Goal: Task Accomplishment & Management: Manage account settings

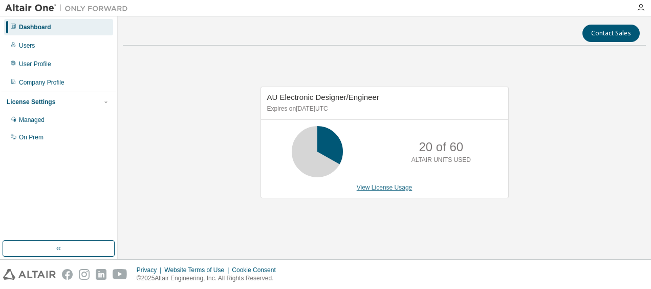
click at [375, 187] on link "View License Usage" at bounding box center [385, 187] width 56 height 7
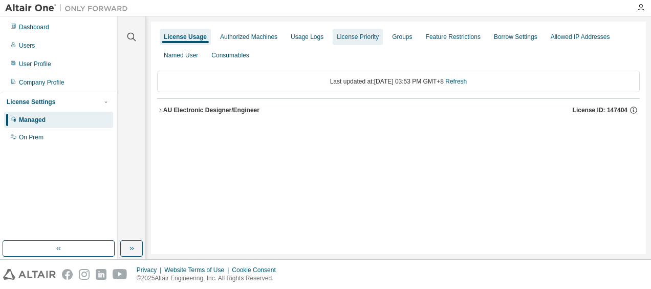
click at [340, 39] on div "License Priority" at bounding box center [358, 37] width 42 height 8
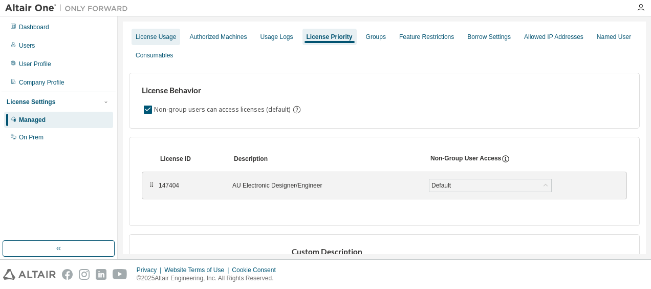
click at [166, 38] on div "License Usage" at bounding box center [156, 37] width 40 height 8
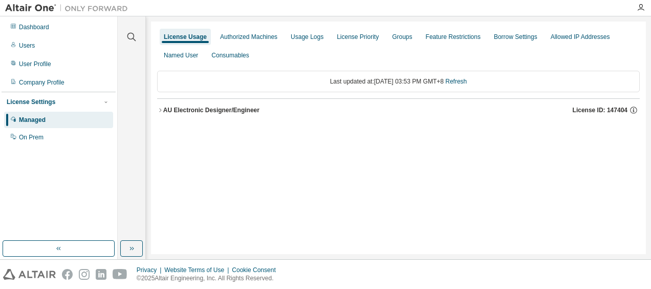
click at [160, 108] on icon "button" at bounding box center [160, 110] width 2 height 4
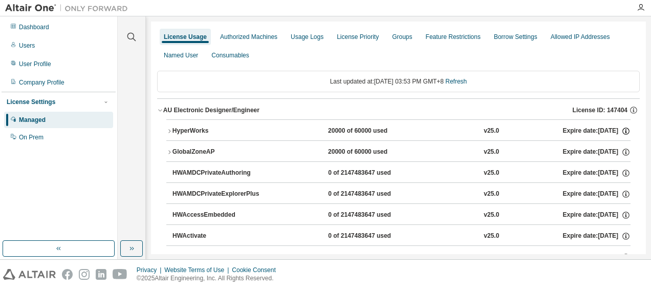
click at [622, 132] on icon "button" at bounding box center [626, 130] width 9 height 9
click at [629, 108] on icon "button" at bounding box center [633, 109] width 9 height 9
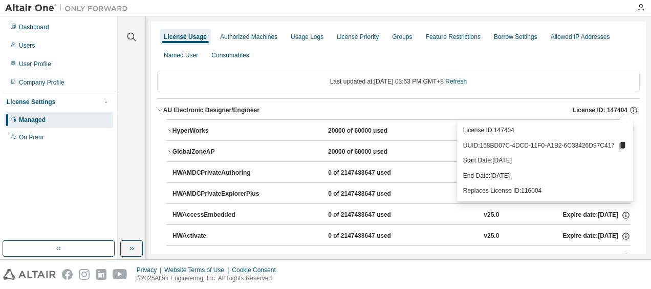
drag, startPoint x: 528, startPoint y: 175, endPoint x: 495, endPoint y: 176, distance: 33.3
click at [495, 176] on p "End Date: [DATE]" at bounding box center [545, 176] width 164 height 9
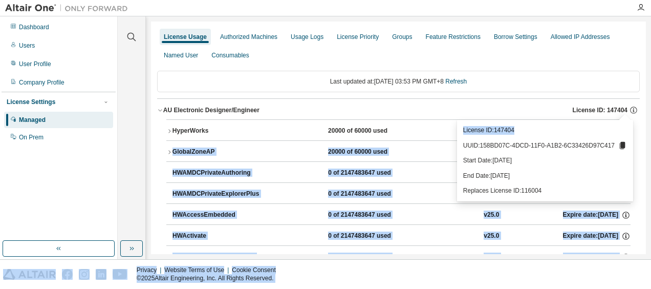
drag, startPoint x: 525, startPoint y: 131, endPoint x: 458, endPoint y: 132, distance: 67.1
click at [458, 132] on body "Dashboard Users User Profile Company Profile License Settings Managed On Prem C…" at bounding box center [325, 144] width 651 height 289
click at [545, 131] on p "License ID: 147404" at bounding box center [545, 130] width 164 height 9
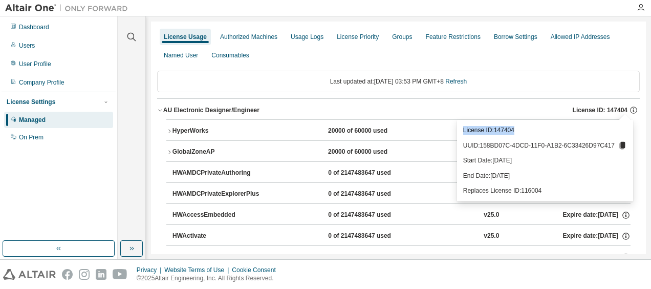
drag, startPoint x: 529, startPoint y: 129, endPoint x: 466, endPoint y: 131, distance: 63.5
click at [466, 131] on div "License ID: 147404 UUID: 158BD07C-4DCD-11F0-A1B2-6C33426D97C417 Start Date: [DA…" at bounding box center [545, 160] width 176 height 81
copy p "License ID: 147404"
click at [37, 125] on div "Managed" at bounding box center [58, 120] width 109 height 16
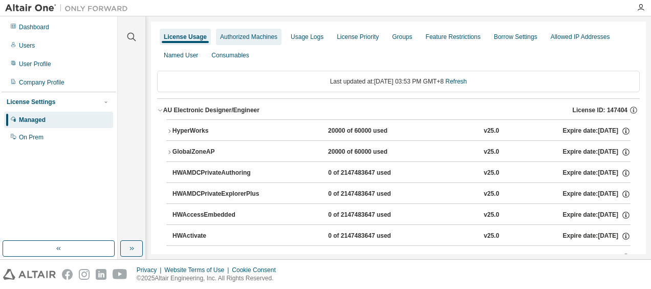
click at [248, 39] on div "Authorized Machines" at bounding box center [248, 37] width 57 height 8
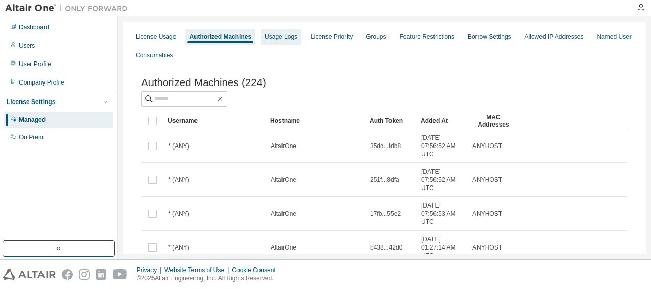
click at [284, 41] on div "Usage Logs" at bounding box center [281, 37] width 41 height 16
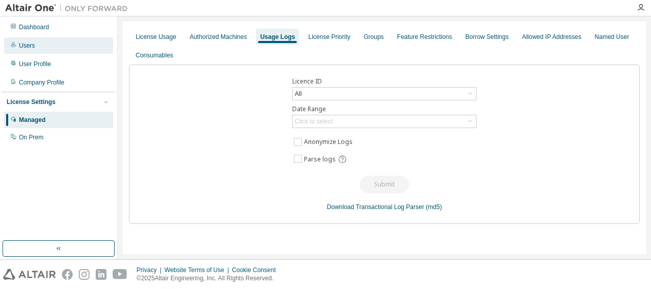
click at [31, 47] on div "Users" at bounding box center [27, 45] width 16 height 8
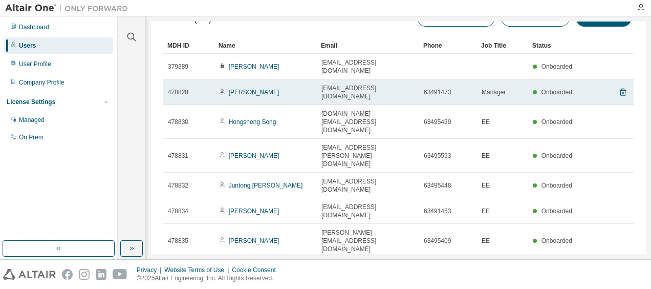
scroll to position [48, 0]
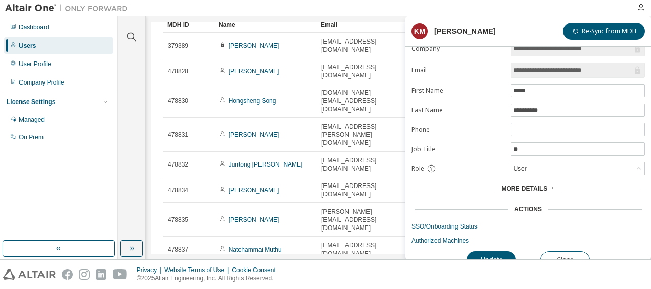
scroll to position [23, 0]
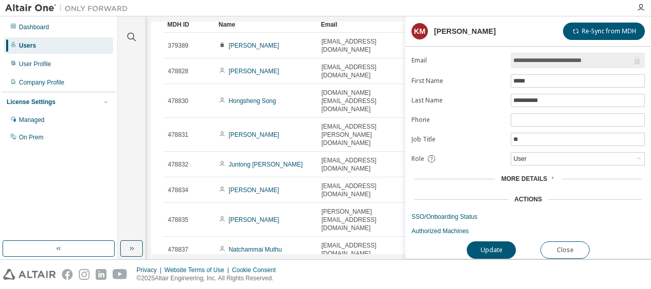
click at [538, 175] on span "More Details" at bounding box center [524, 178] width 46 height 7
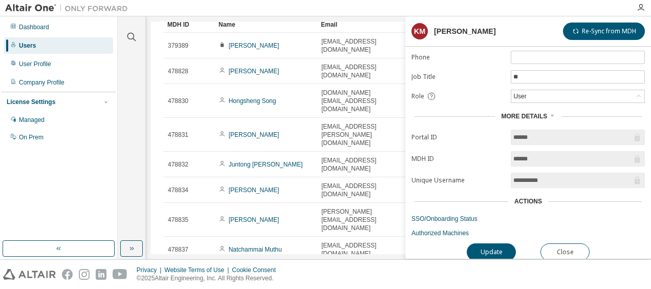
scroll to position [87, 0]
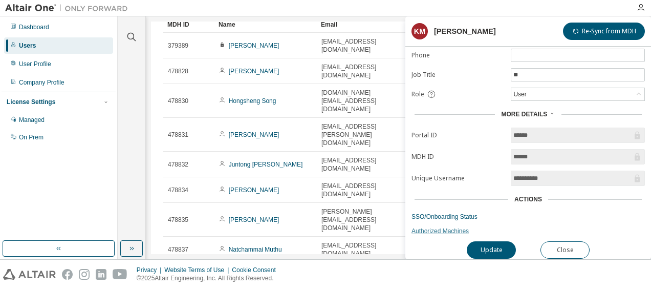
click at [433, 227] on link "Authorized Machines" at bounding box center [528, 231] width 233 height 8
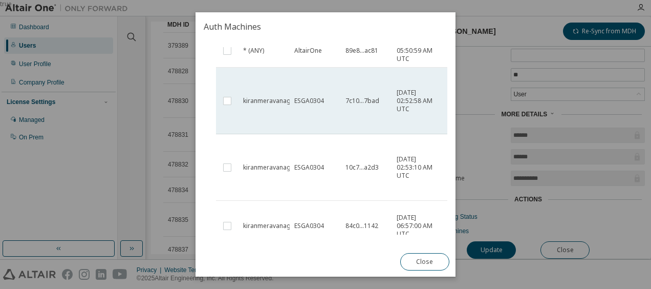
scroll to position [154, 0]
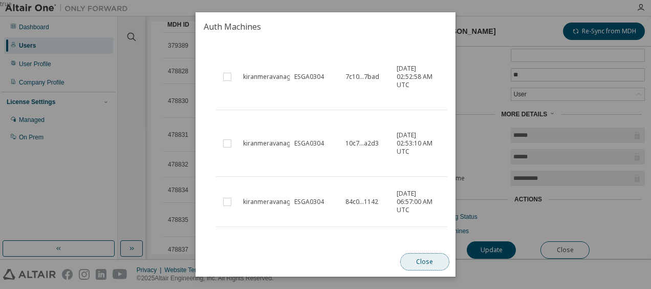
click at [426, 259] on button "Close" at bounding box center [424, 261] width 49 height 17
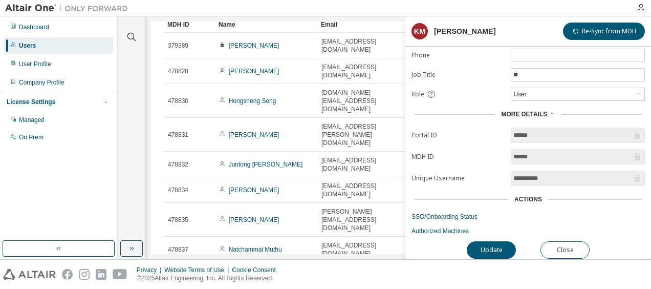
click at [320, 229] on div "Users (36) Import From CSV Export To CSV Add User Clear Load Save Save As Field…" at bounding box center [398, 138] width 495 height 232
click at [563, 247] on button "Close" at bounding box center [565, 249] width 49 height 17
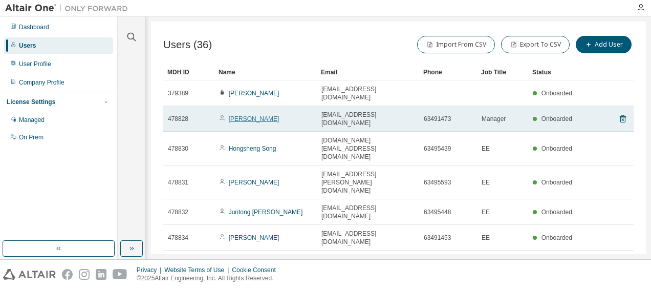
click at [251, 115] on link "[PERSON_NAME]" at bounding box center [254, 118] width 51 height 7
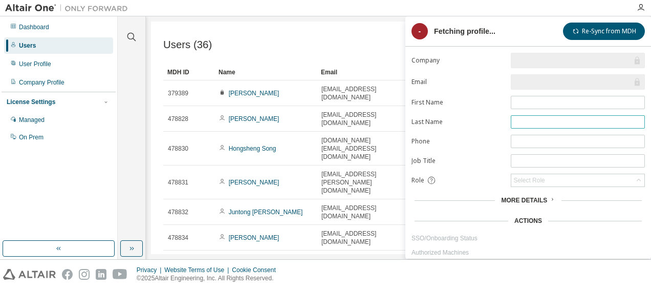
scroll to position [23, 0]
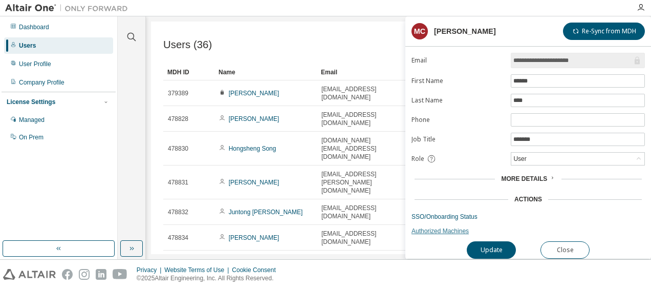
click at [440, 227] on link "Authorized Machines" at bounding box center [528, 231] width 233 height 8
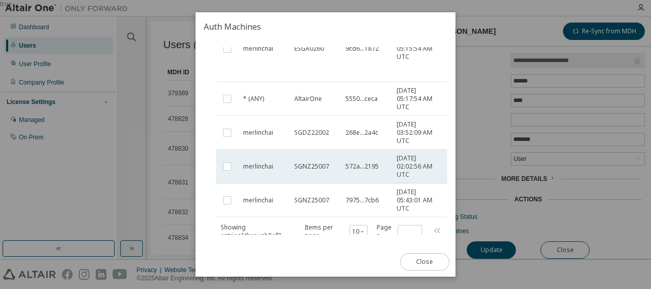
scroll to position [249, 0]
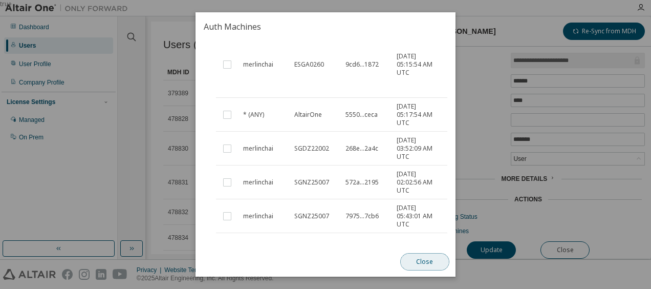
click at [420, 261] on button "Close" at bounding box center [424, 261] width 49 height 17
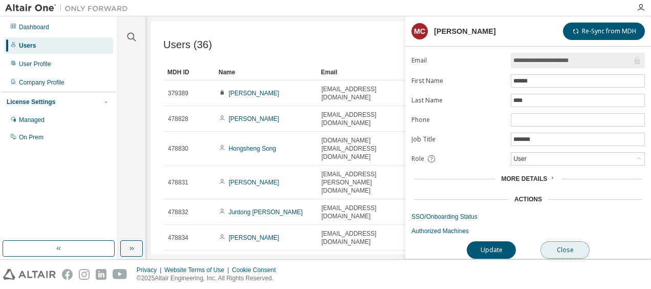
click at [553, 245] on button "Close" at bounding box center [565, 249] width 49 height 17
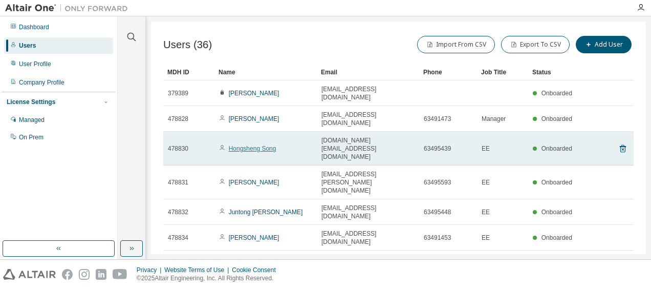
click at [264, 145] on link "Hongsheng Song" at bounding box center [253, 148] width 48 height 7
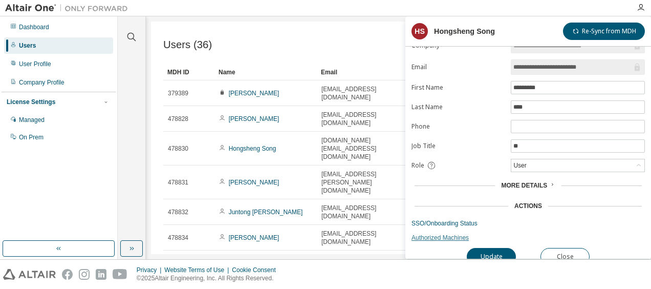
scroll to position [23, 0]
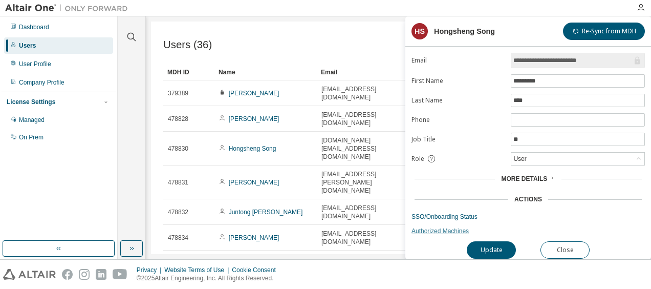
click at [439, 227] on link "Authorized Machines" at bounding box center [528, 231] width 233 height 8
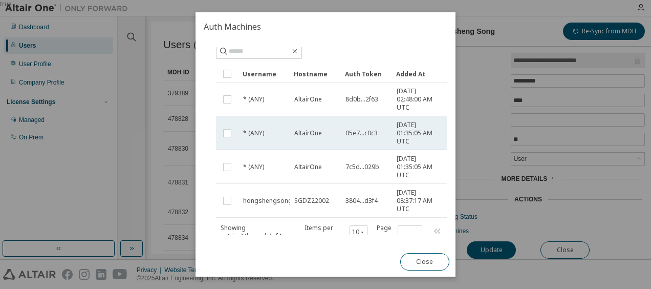
scroll to position [83, 0]
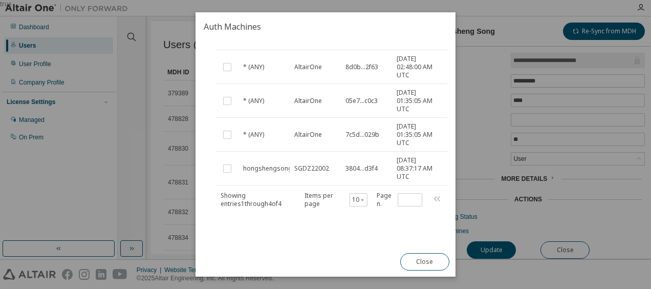
drag, startPoint x: 423, startPoint y: 260, endPoint x: 430, endPoint y: 253, distance: 9.4
click at [423, 260] on button "Close" at bounding box center [424, 261] width 49 height 17
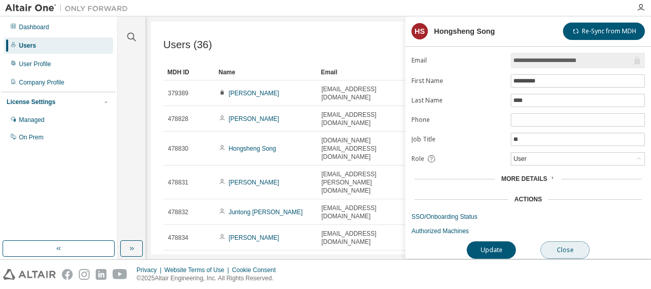
click at [558, 243] on button "Close" at bounding box center [565, 249] width 49 height 17
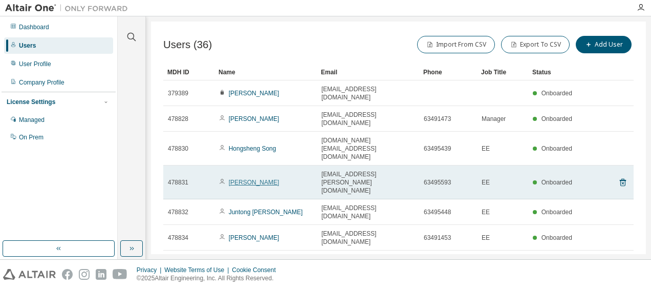
click at [257, 179] on link "[PERSON_NAME]" at bounding box center [254, 182] width 51 height 7
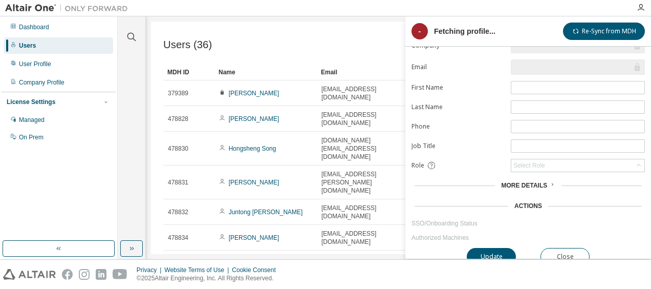
scroll to position [23, 0]
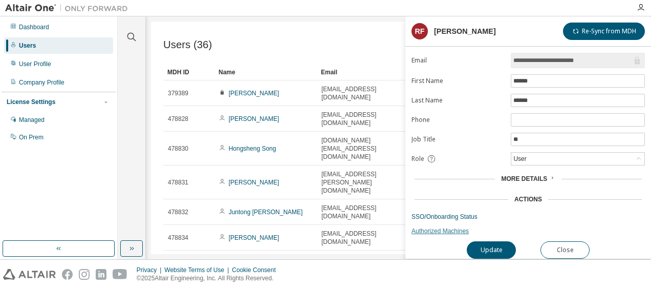
click at [432, 229] on link "Authorized Machines" at bounding box center [528, 231] width 233 height 8
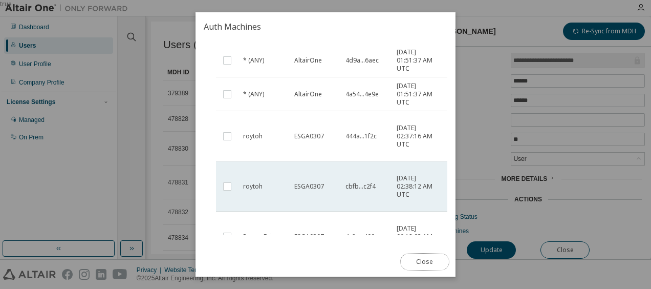
scroll to position [284, 0]
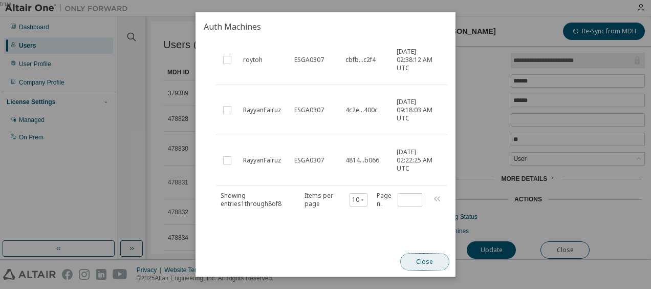
click at [428, 261] on button "Close" at bounding box center [424, 261] width 49 height 17
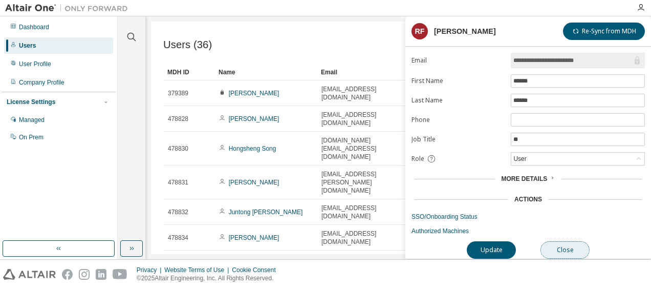
click at [570, 244] on button "Close" at bounding box center [565, 249] width 49 height 17
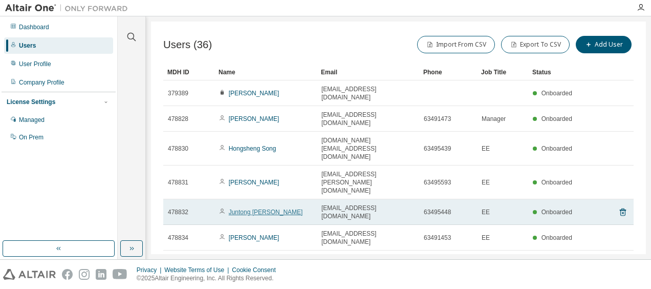
click at [248, 208] on link "Juntong [PERSON_NAME]" at bounding box center [266, 211] width 74 height 7
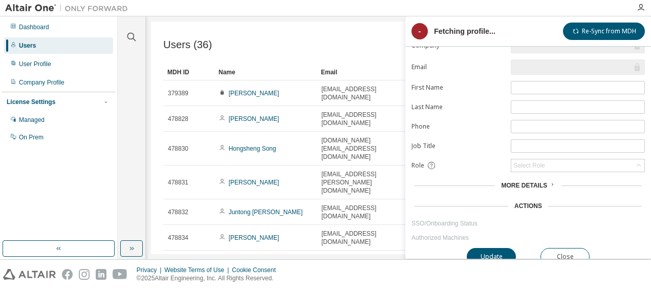
scroll to position [23, 0]
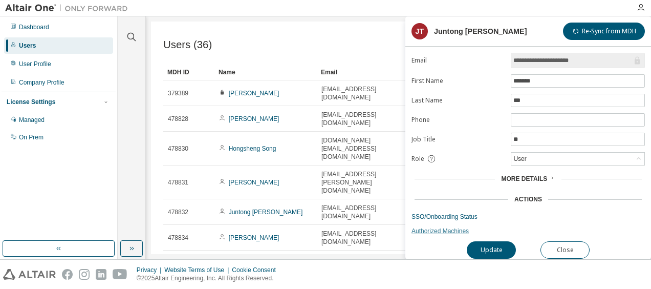
click at [434, 228] on link "Authorized Machines" at bounding box center [528, 231] width 233 height 8
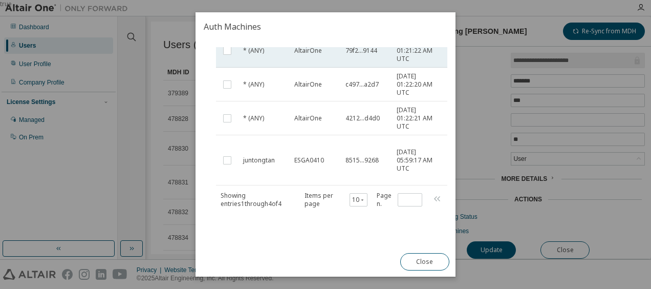
scroll to position [116, 0]
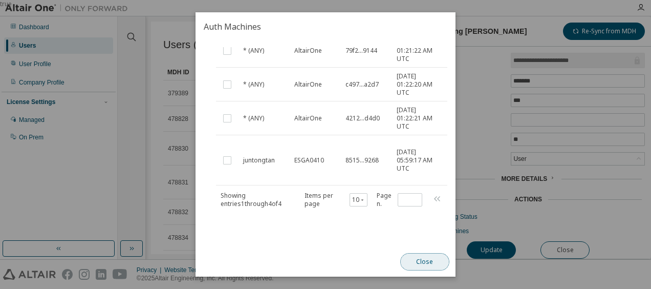
click at [418, 260] on button "Close" at bounding box center [424, 261] width 49 height 17
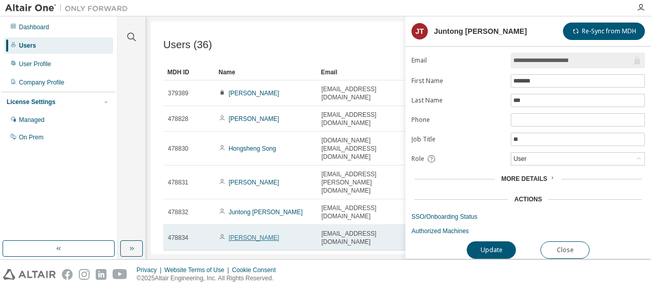
click at [256, 234] on link "[PERSON_NAME]" at bounding box center [254, 237] width 51 height 7
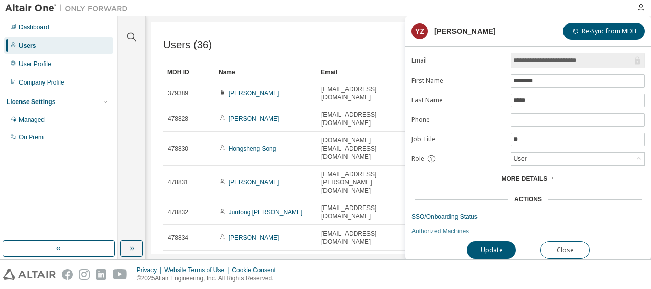
click at [438, 227] on link "Authorized Machines" at bounding box center [528, 231] width 233 height 8
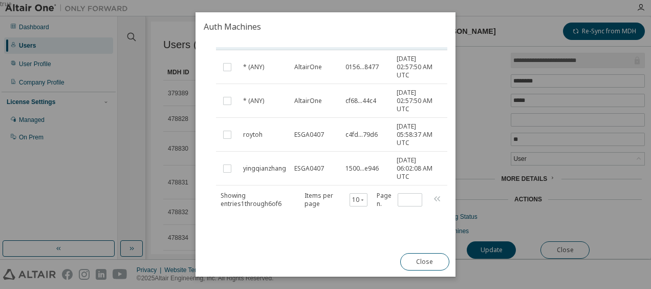
scroll to position [151, 0]
click at [416, 261] on button "Close" at bounding box center [424, 261] width 49 height 17
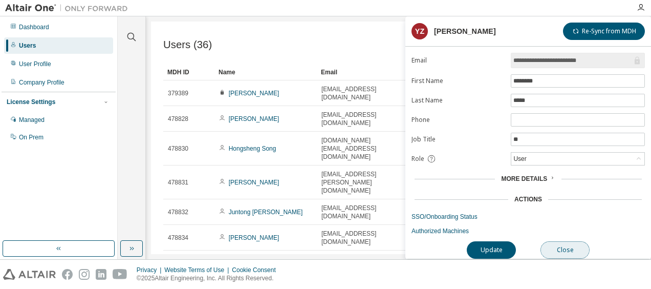
click at [563, 241] on button "Close" at bounding box center [565, 249] width 49 height 17
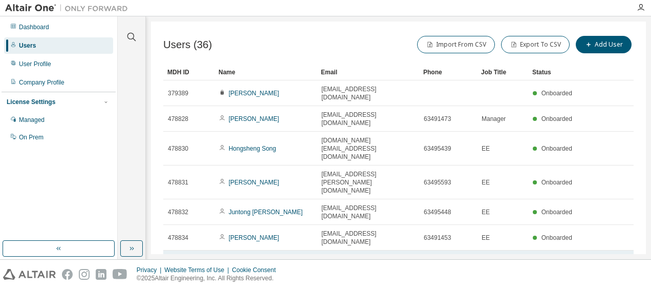
click at [251, 264] on link "[PERSON_NAME]" at bounding box center [254, 267] width 51 height 7
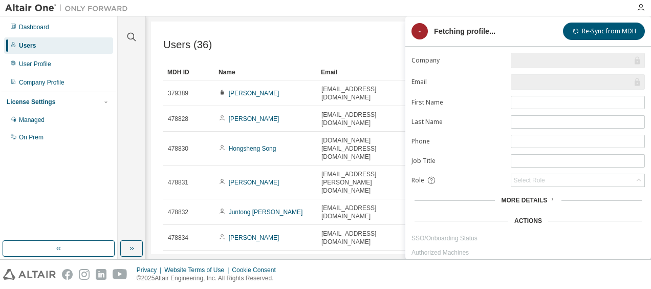
scroll to position [23, 0]
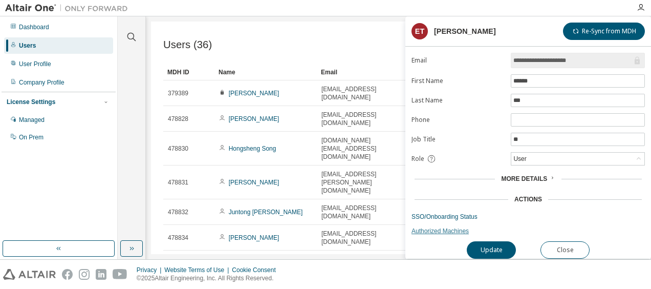
click at [441, 227] on link "Authorized Machines" at bounding box center [528, 231] width 233 height 8
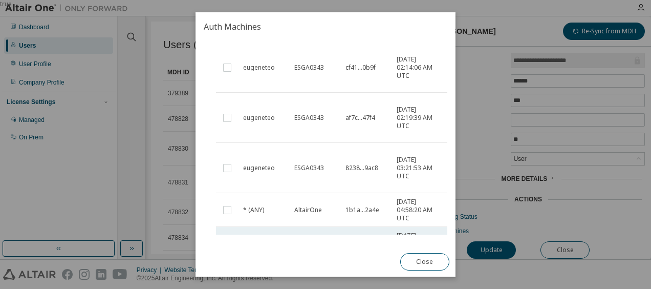
scroll to position [314, 0]
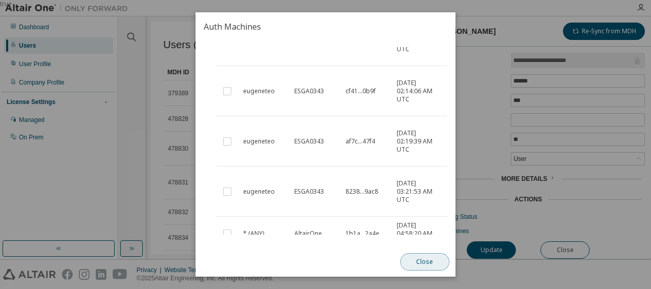
click at [410, 260] on button "Close" at bounding box center [424, 261] width 49 height 17
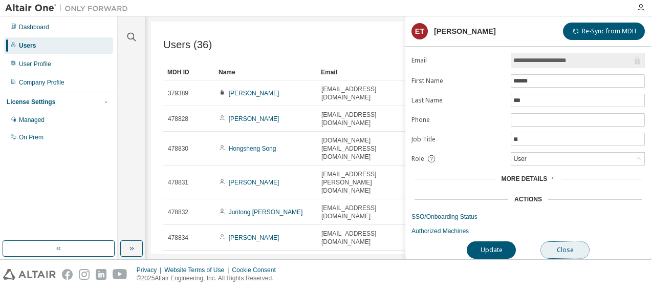
click at [559, 244] on button "Close" at bounding box center [565, 249] width 49 height 17
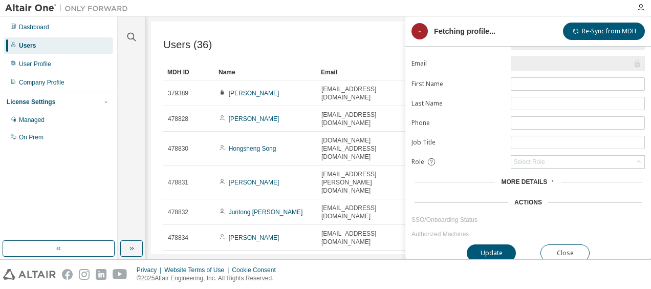
scroll to position [23, 0]
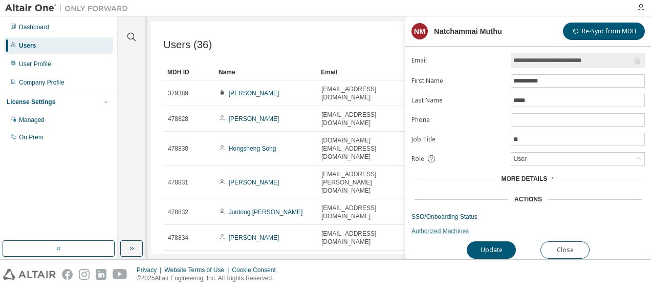
click at [448, 227] on link "Authorized Machines" at bounding box center [528, 231] width 233 height 8
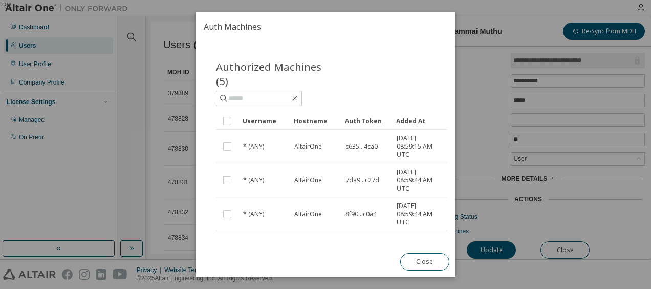
scroll to position [150, 0]
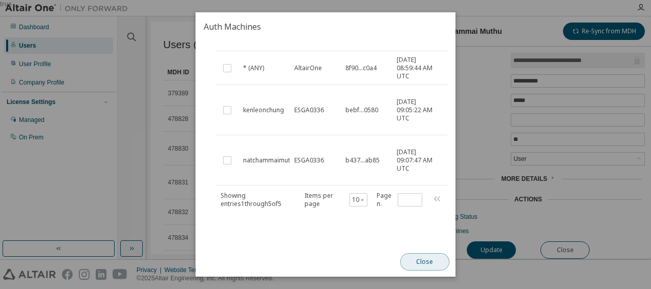
click at [422, 262] on button "Close" at bounding box center [424, 261] width 49 height 17
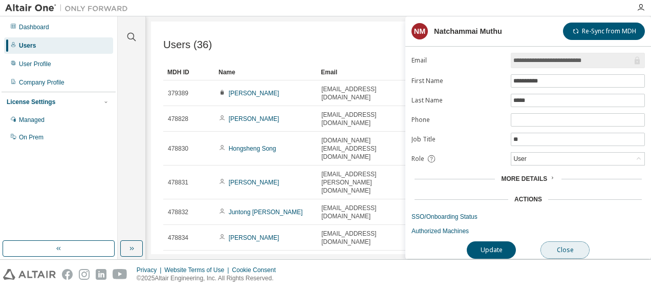
click at [552, 244] on button "Close" at bounding box center [565, 249] width 49 height 17
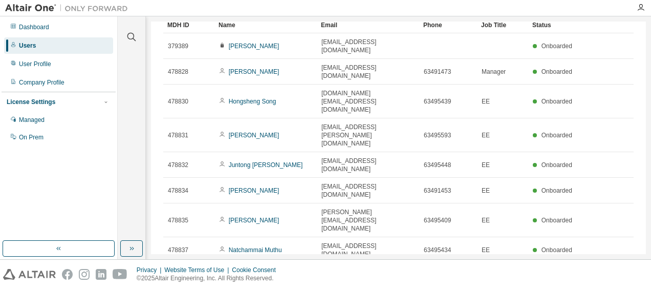
scroll to position [48, 0]
click at [267, 271] on link "Ho [PERSON_NAME]" at bounding box center [259, 274] width 60 height 7
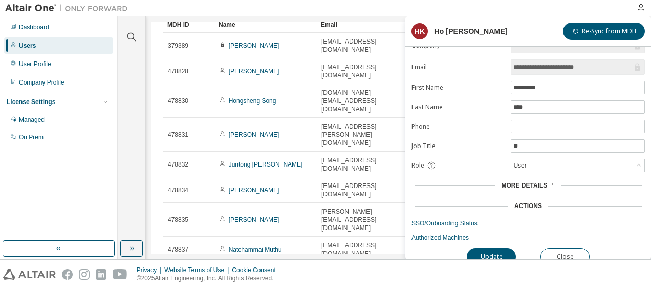
scroll to position [23, 0]
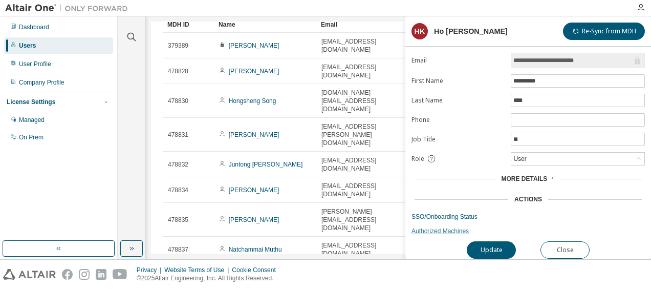
click at [437, 228] on link "Authorized Machines" at bounding box center [528, 231] width 233 height 8
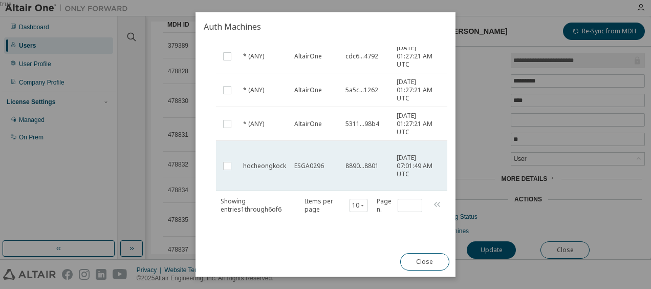
scroll to position [159, 0]
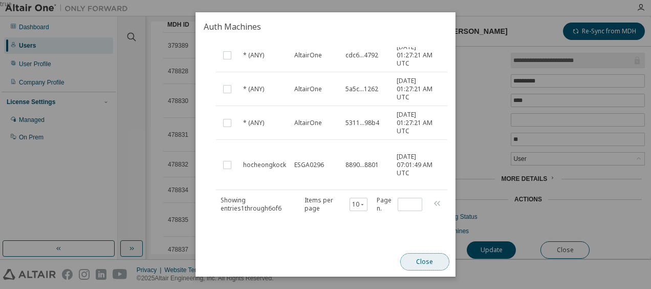
click at [430, 260] on button "Close" at bounding box center [424, 261] width 49 height 17
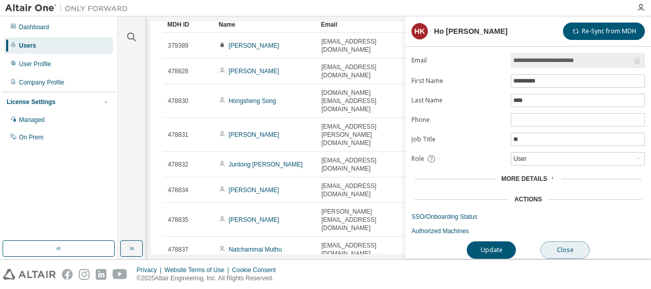
click at [557, 244] on button "Close" at bounding box center [565, 249] width 49 height 17
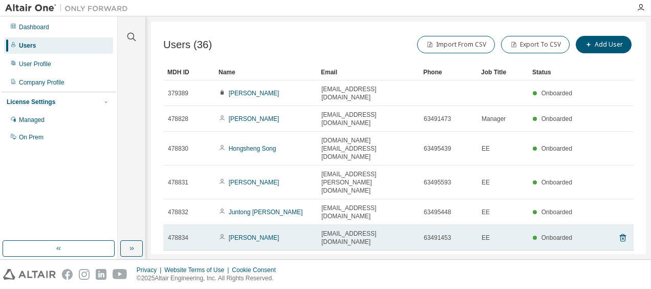
scroll to position [48, 0]
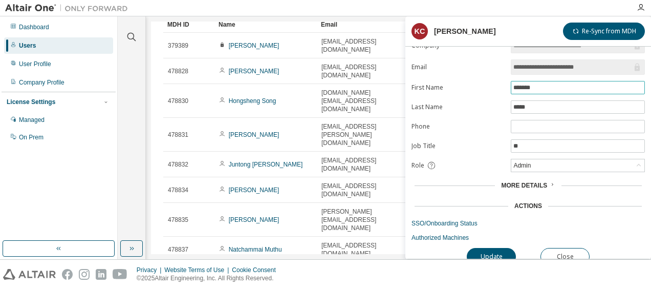
scroll to position [23, 0]
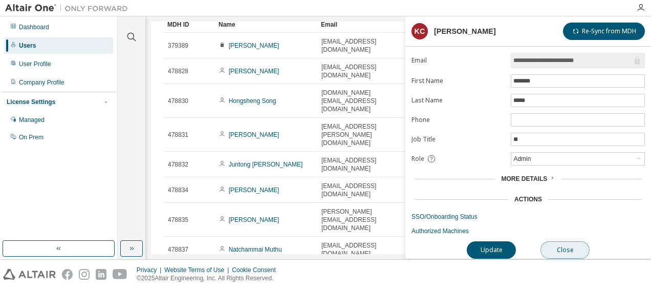
drag, startPoint x: 567, startPoint y: 244, endPoint x: 549, endPoint y: 239, distance: 19.1
click at [567, 243] on button "Close" at bounding box center [565, 249] width 49 height 17
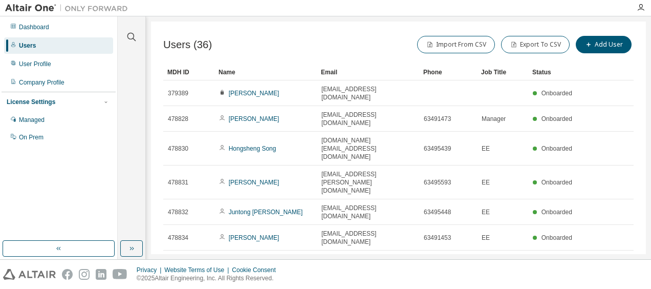
scroll to position [48, 0]
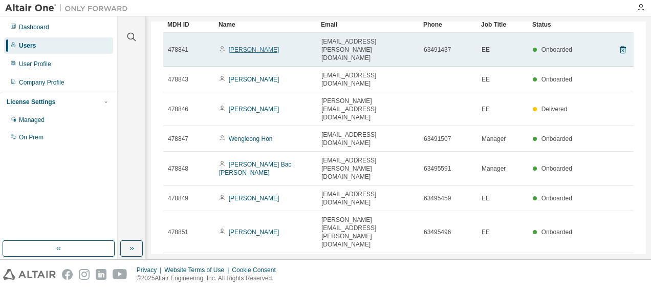
click at [254, 46] on link "[PERSON_NAME]" at bounding box center [254, 49] width 51 height 7
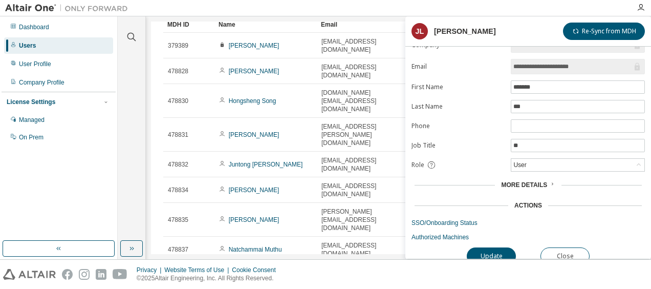
scroll to position [23, 0]
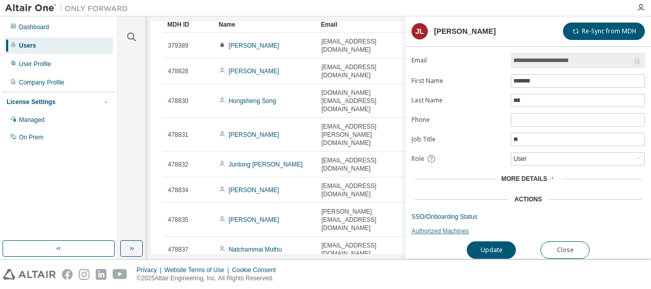
click at [442, 227] on link "Authorized Machines" at bounding box center [528, 231] width 233 height 8
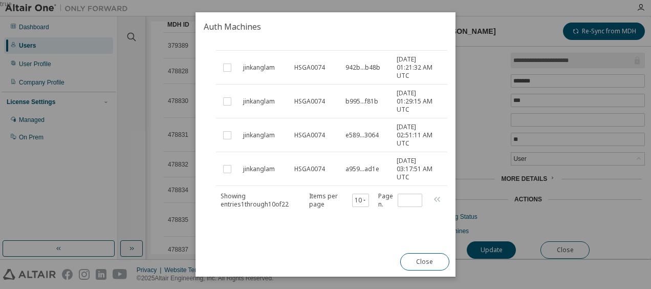
scroll to position [286, 0]
click at [421, 258] on button "Close" at bounding box center [424, 261] width 49 height 17
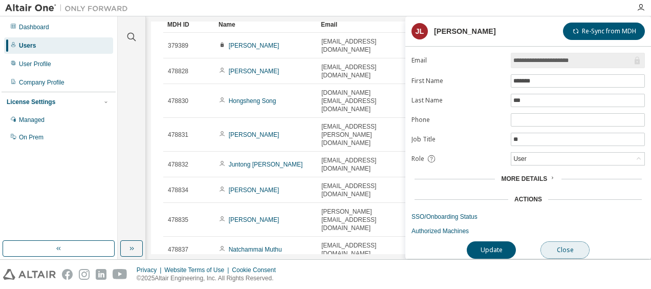
click at [565, 243] on button "Close" at bounding box center [565, 249] width 49 height 17
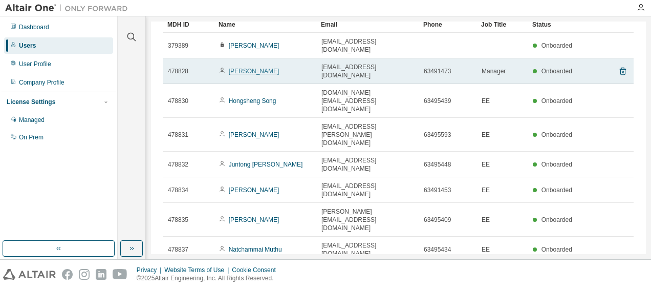
click at [239, 68] on link "[PERSON_NAME]" at bounding box center [254, 71] width 51 height 7
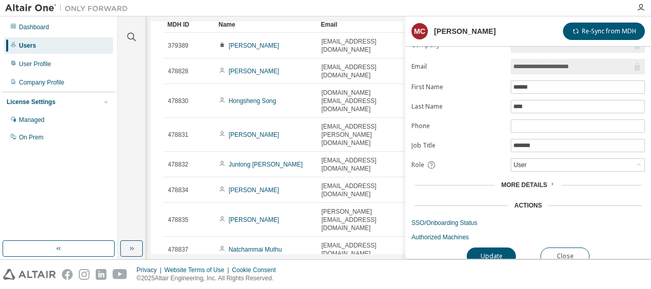
scroll to position [23, 0]
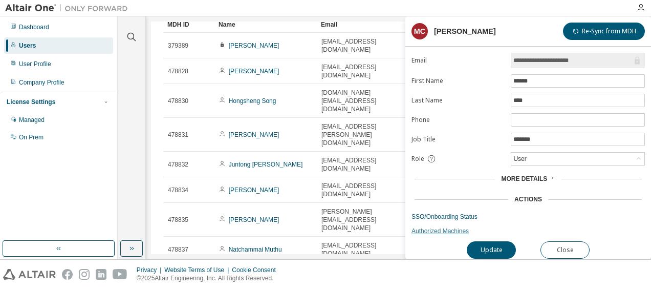
click at [435, 227] on link "Authorized Machines" at bounding box center [528, 231] width 233 height 8
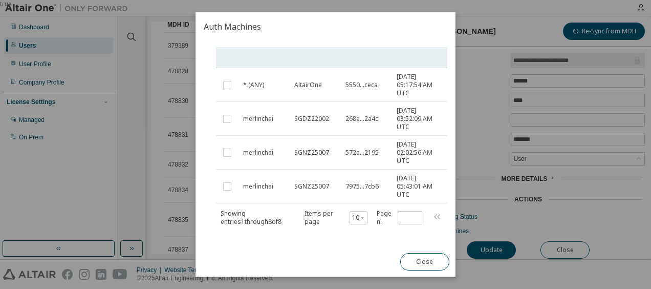
scroll to position [300, 0]
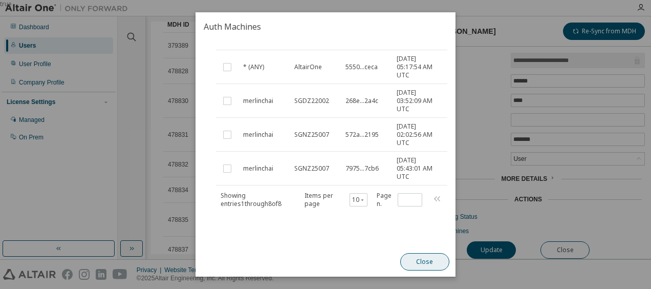
click at [420, 258] on button "Close" at bounding box center [424, 261] width 49 height 17
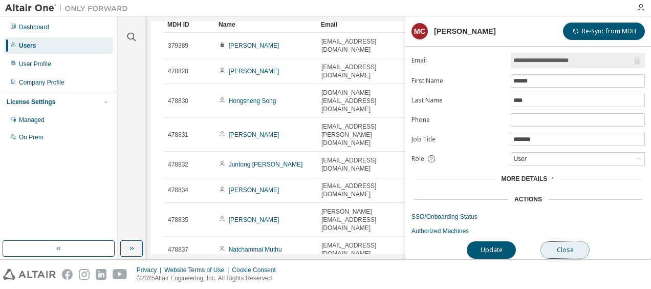
click at [567, 249] on button "Close" at bounding box center [565, 249] width 49 height 17
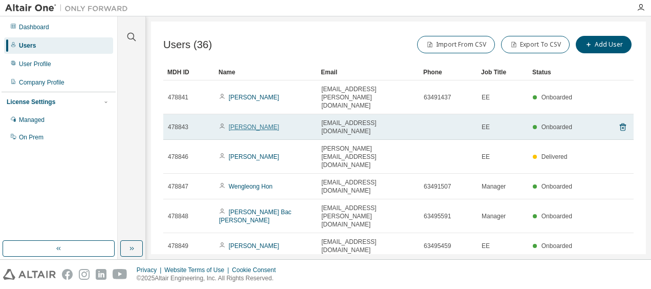
click at [261, 123] on link "[PERSON_NAME]" at bounding box center [254, 126] width 51 height 7
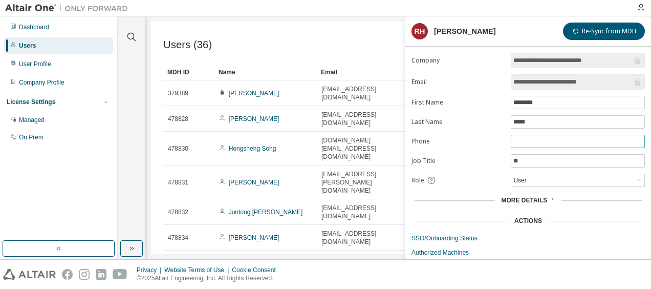
scroll to position [23, 0]
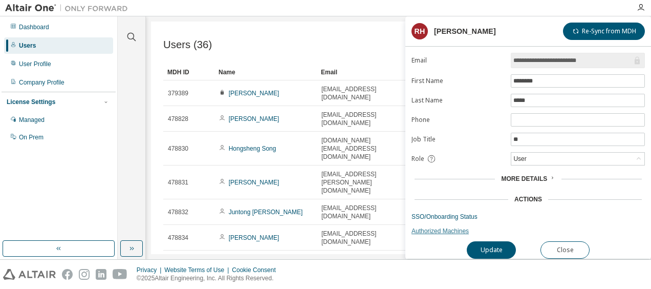
click at [437, 227] on link "Authorized Machines" at bounding box center [528, 231] width 233 height 8
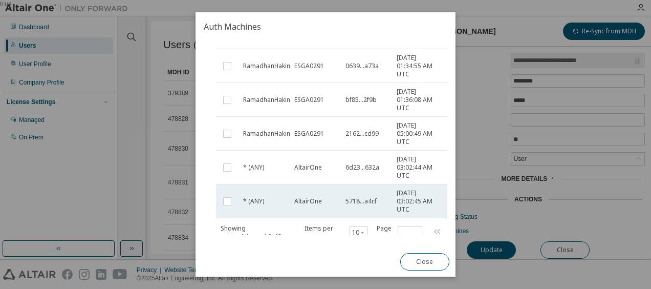
scroll to position [167, 0]
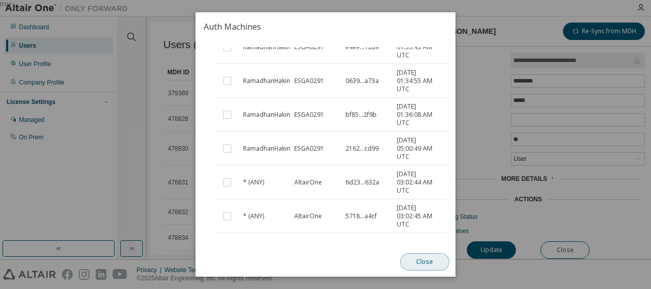
click at [423, 258] on button "Close" at bounding box center [424, 261] width 49 height 17
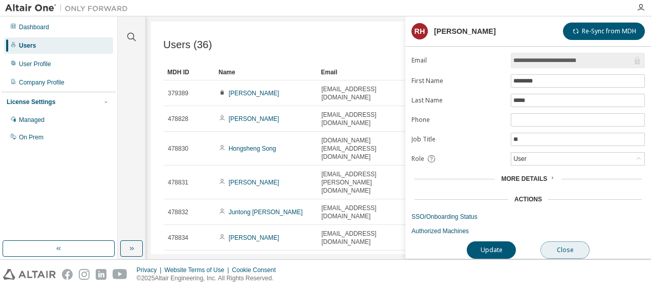
click at [562, 243] on button "Close" at bounding box center [565, 249] width 49 height 17
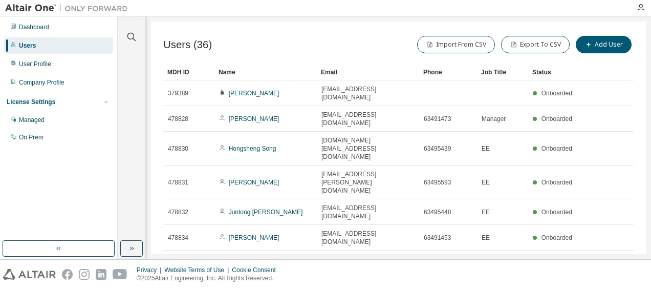
scroll to position [48, 0]
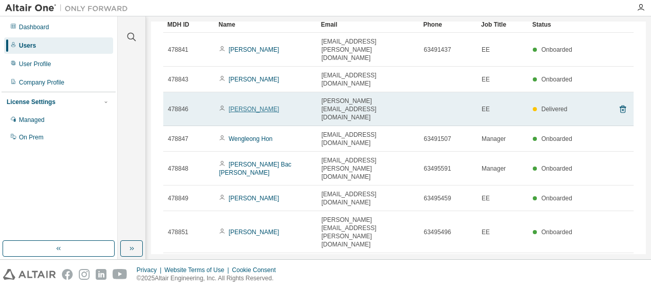
click at [257, 105] on link "[PERSON_NAME]" at bounding box center [254, 108] width 51 height 7
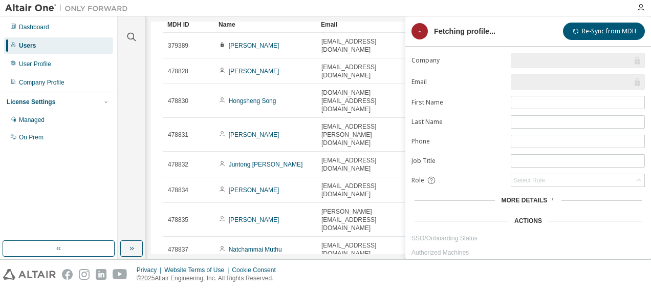
scroll to position [23, 0]
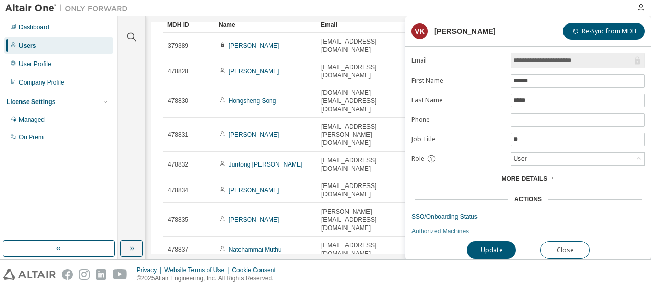
click at [434, 228] on link "Authorized Machines" at bounding box center [528, 231] width 233 height 8
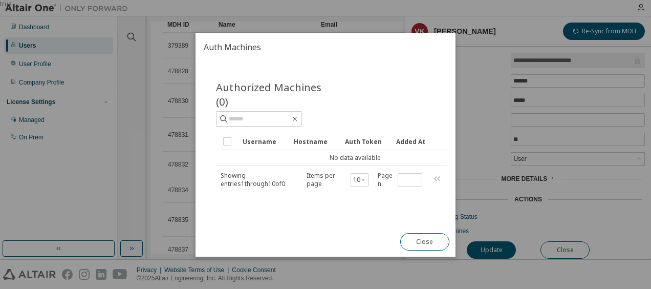
drag, startPoint x: 419, startPoint y: 241, endPoint x: 409, endPoint y: 238, distance: 10.7
click at [418, 241] on button "Close" at bounding box center [424, 241] width 49 height 17
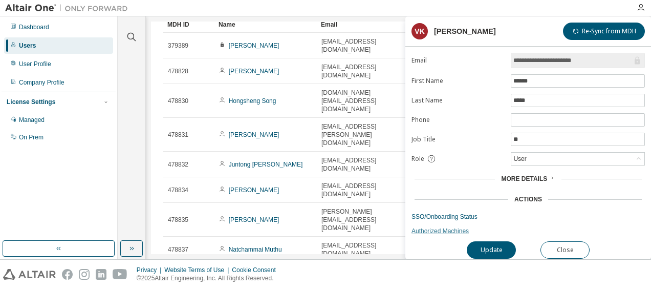
click at [420, 227] on link "Authorized Machines" at bounding box center [528, 231] width 233 height 8
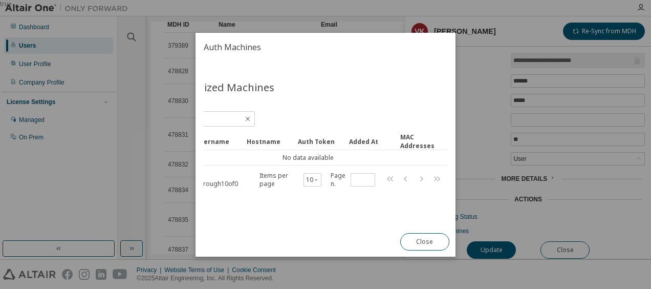
scroll to position [0, 0]
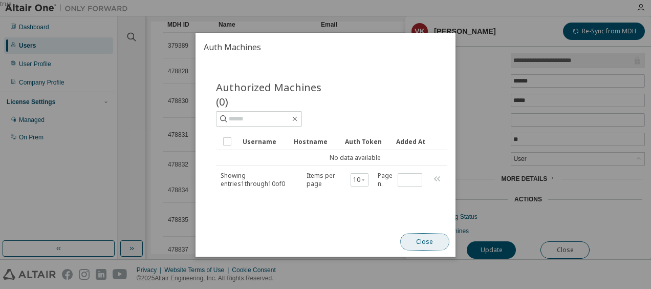
click at [412, 237] on button "Close" at bounding box center [424, 241] width 49 height 17
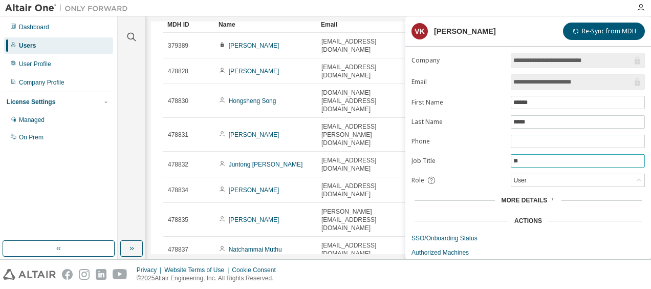
scroll to position [23, 0]
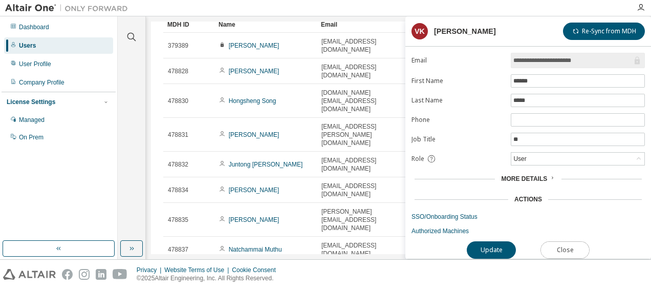
drag, startPoint x: 571, startPoint y: 241, endPoint x: 436, endPoint y: 220, distance: 136.2
click at [570, 241] on button "Close" at bounding box center [565, 249] width 49 height 17
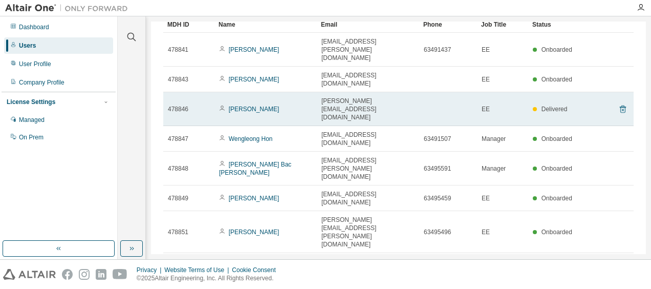
click at [621, 105] on icon at bounding box center [623, 109] width 6 height 8
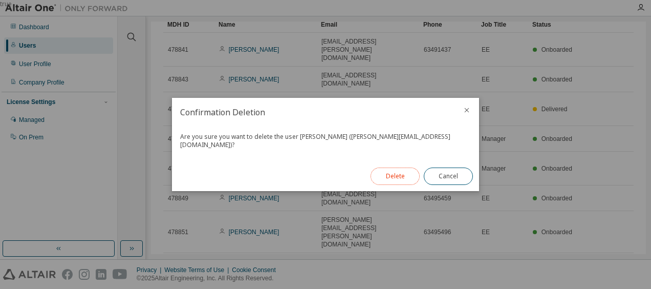
click at [392, 174] on button "Delete" at bounding box center [395, 175] width 49 height 17
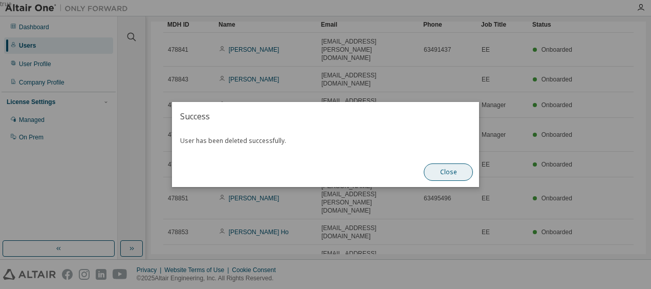
click at [440, 177] on button "Close" at bounding box center [448, 171] width 49 height 17
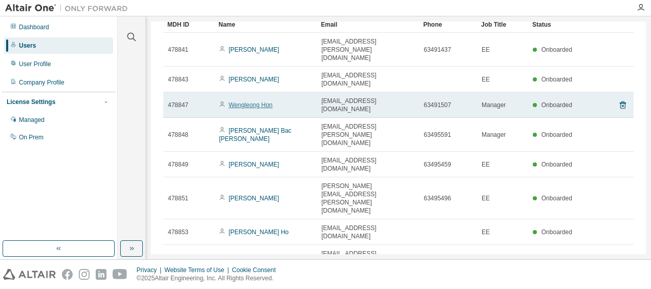
click at [256, 101] on link "Wengleong Hon" at bounding box center [251, 104] width 44 height 7
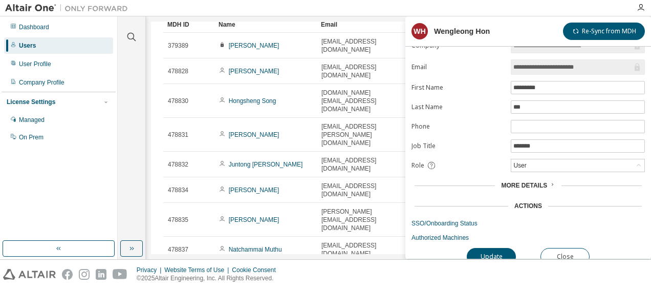
scroll to position [23, 0]
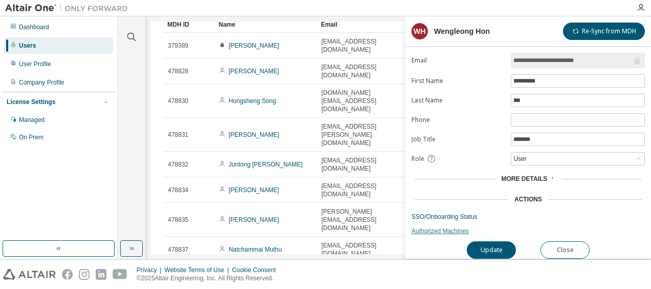
click at [435, 227] on link "Authorized Machines" at bounding box center [528, 231] width 233 height 8
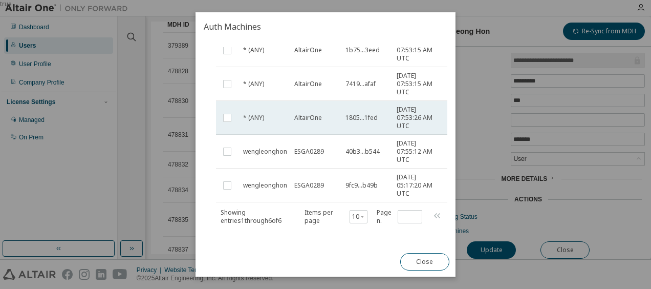
scroll to position [151, 0]
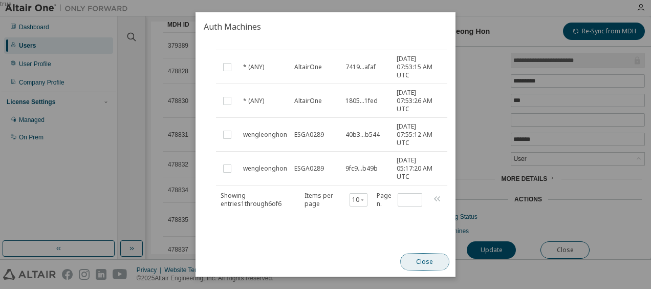
click at [431, 260] on button "Close" at bounding box center [424, 261] width 49 height 17
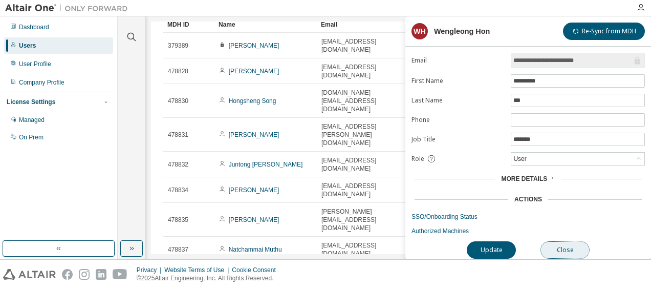
click at [564, 242] on button "Close" at bounding box center [565, 249] width 49 height 17
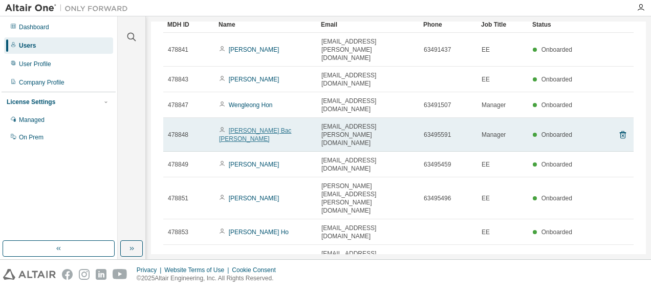
click at [264, 127] on link "[PERSON_NAME] Bac [PERSON_NAME]" at bounding box center [255, 134] width 72 height 15
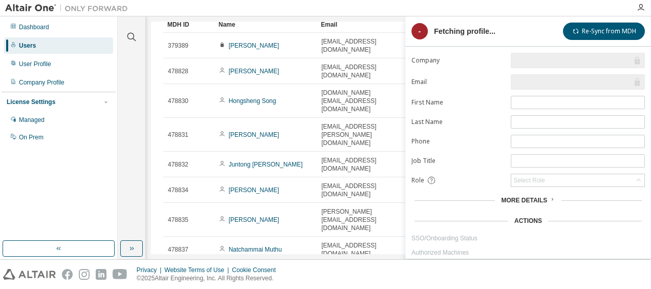
scroll to position [23, 0]
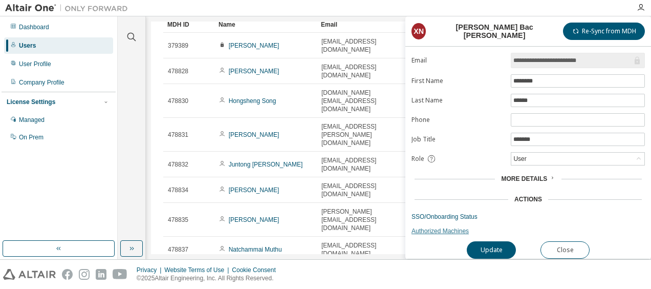
click at [431, 227] on link "Authorized Machines" at bounding box center [528, 231] width 233 height 8
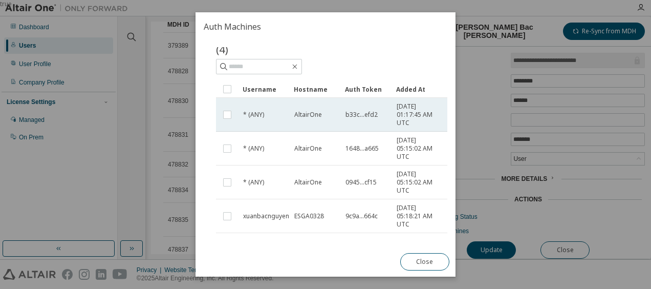
scroll to position [83, 0]
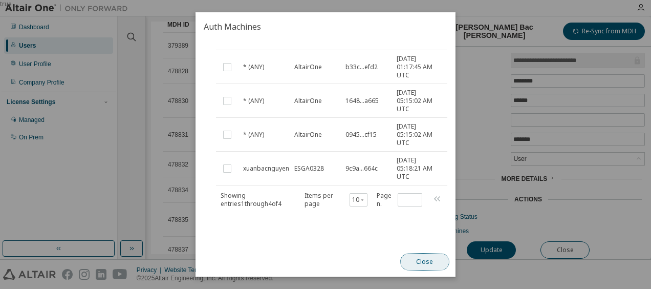
click at [419, 258] on button "Close" at bounding box center [424, 261] width 49 height 17
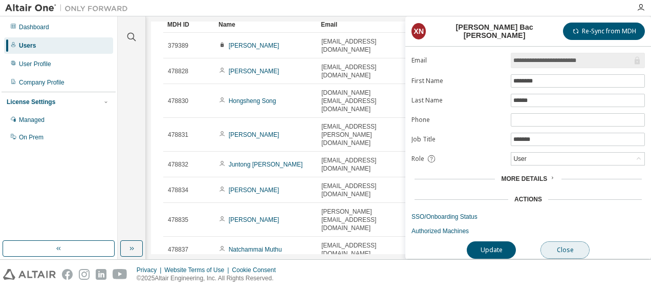
click at [553, 242] on button "Close" at bounding box center [565, 249] width 49 height 17
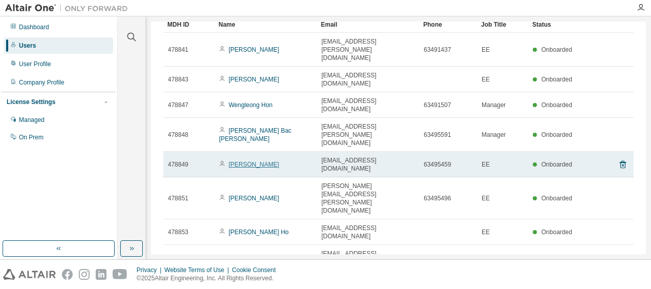
click at [249, 161] on link "[PERSON_NAME]" at bounding box center [254, 164] width 51 height 7
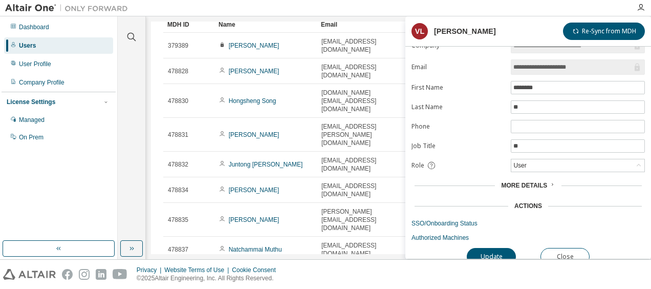
scroll to position [23, 0]
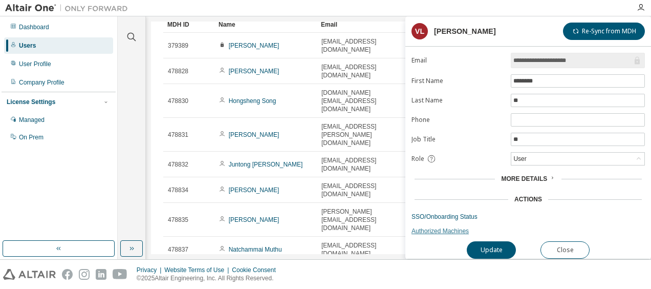
click at [423, 228] on link "Authorized Machines" at bounding box center [528, 231] width 233 height 8
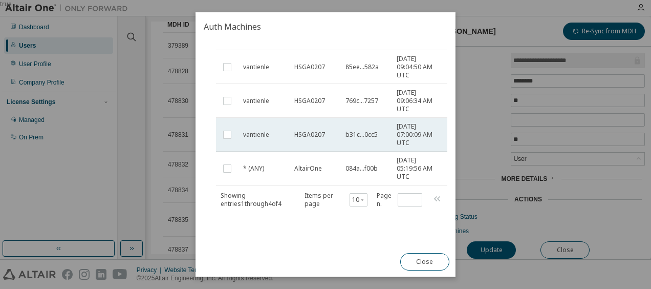
scroll to position [83, 0]
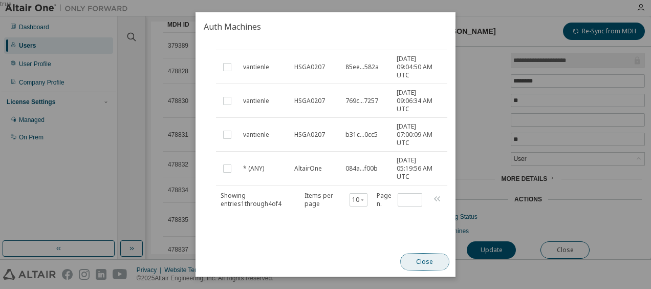
click at [413, 258] on button "Close" at bounding box center [424, 261] width 49 height 17
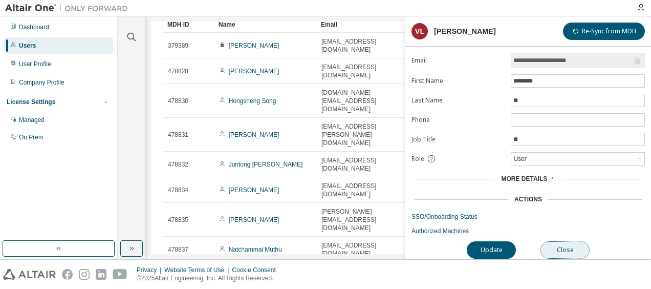
click at [559, 244] on button "Close" at bounding box center [565, 249] width 49 height 17
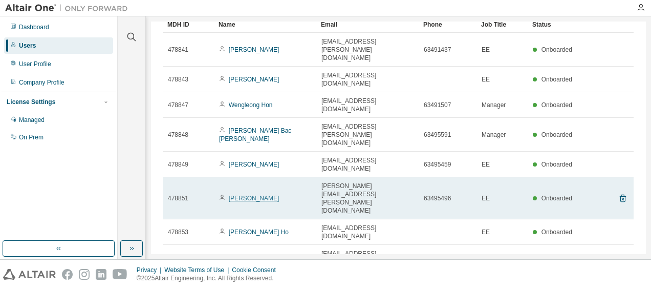
click at [253, 195] on link "[PERSON_NAME]" at bounding box center [254, 198] width 51 height 7
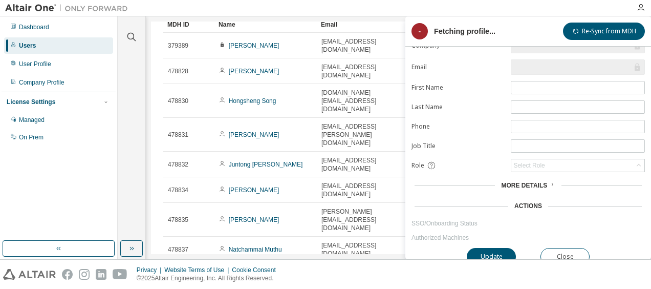
scroll to position [23, 0]
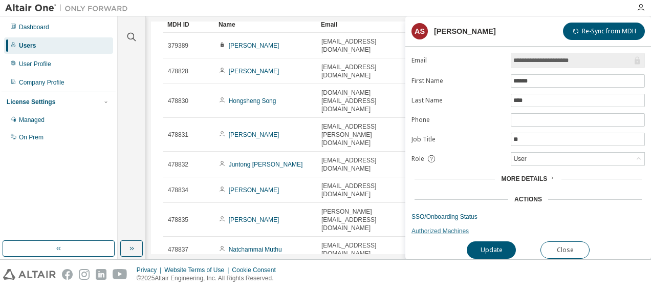
click at [434, 227] on link "Authorized Machines" at bounding box center [528, 231] width 233 height 8
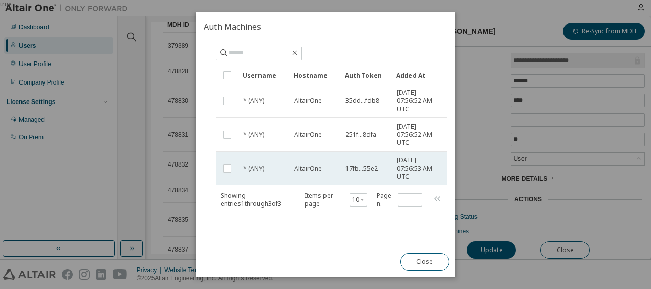
scroll to position [0, 0]
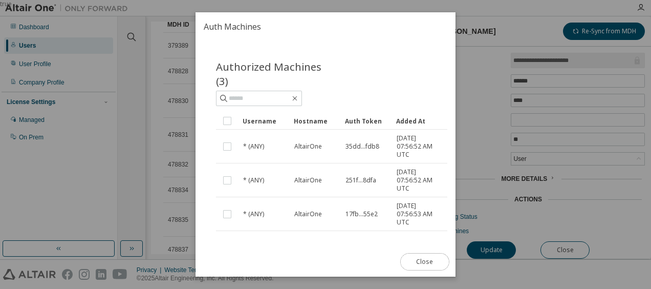
drag, startPoint x: 436, startPoint y: 262, endPoint x: 424, endPoint y: 256, distance: 13.1
click at [436, 261] on button "Close" at bounding box center [424, 261] width 49 height 17
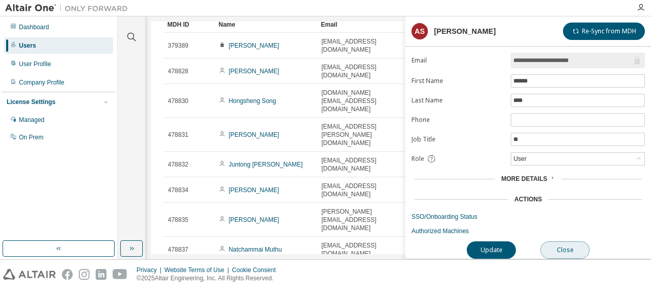
click at [560, 246] on button "Close" at bounding box center [565, 249] width 49 height 17
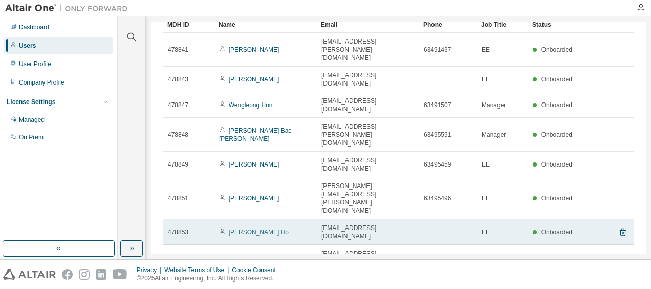
click at [253, 228] on link "[PERSON_NAME] Ho" at bounding box center [259, 231] width 60 height 7
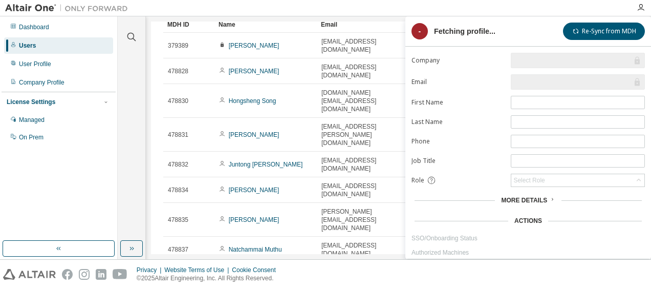
scroll to position [23, 0]
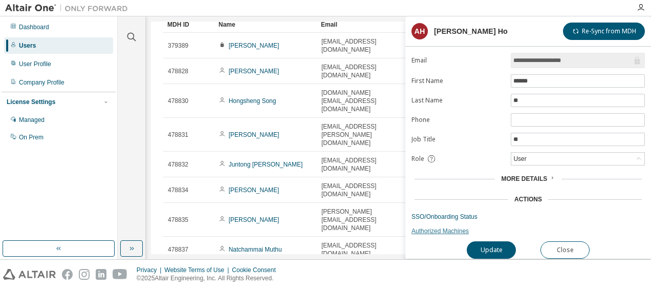
click at [438, 227] on link "Authorized Machines" at bounding box center [528, 231] width 233 height 8
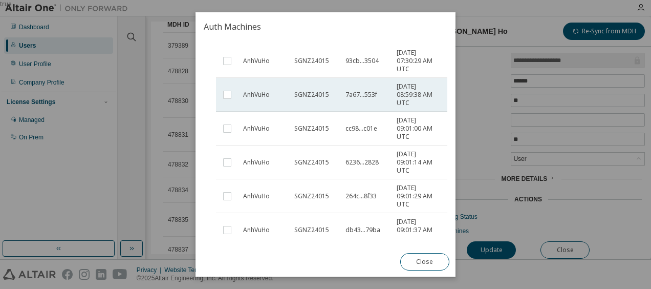
scroll to position [286, 0]
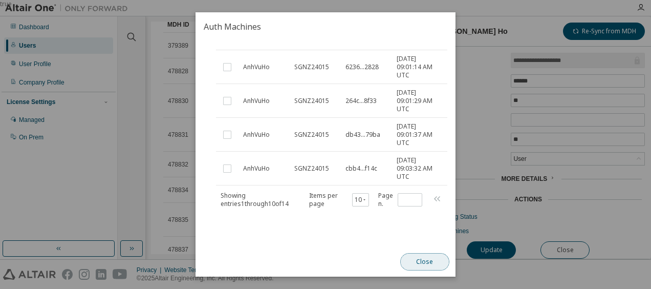
click at [417, 262] on button "Close" at bounding box center [424, 261] width 49 height 17
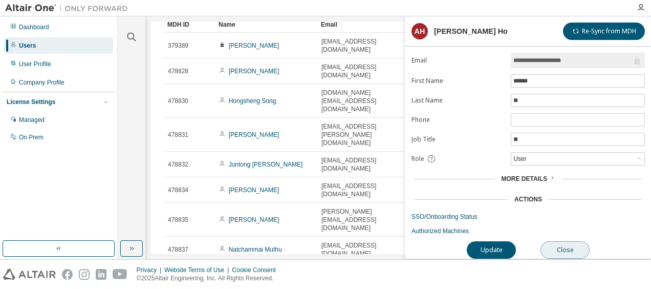
click at [558, 241] on button "Close" at bounding box center [565, 249] width 49 height 17
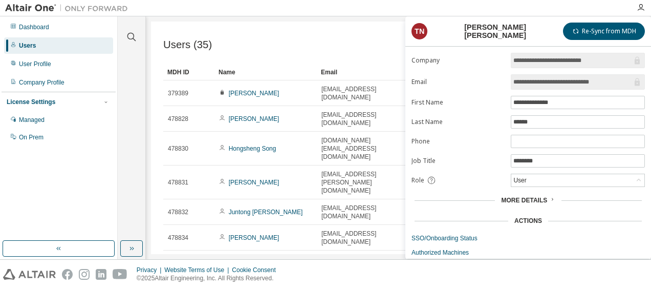
scroll to position [23, 0]
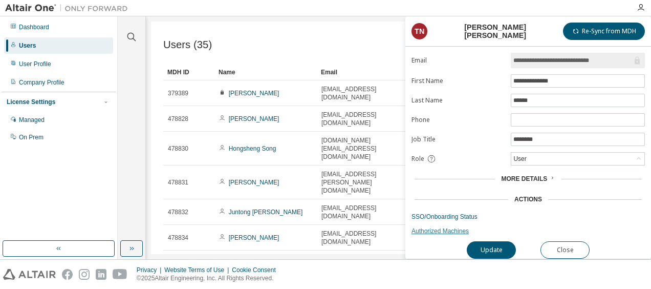
click at [441, 227] on link "Authorized Machines" at bounding box center [528, 231] width 233 height 8
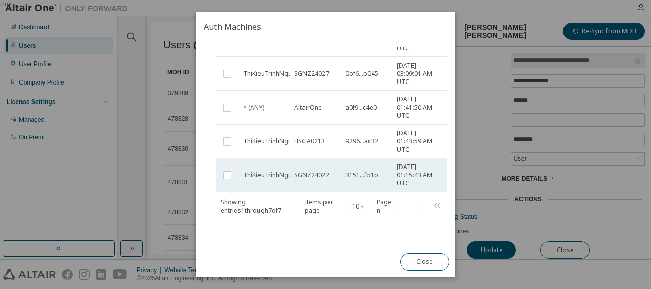
scroll to position [184, 0]
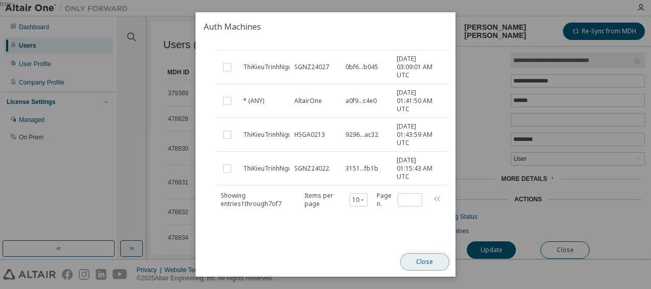
click at [413, 260] on button "Close" at bounding box center [424, 261] width 49 height 17
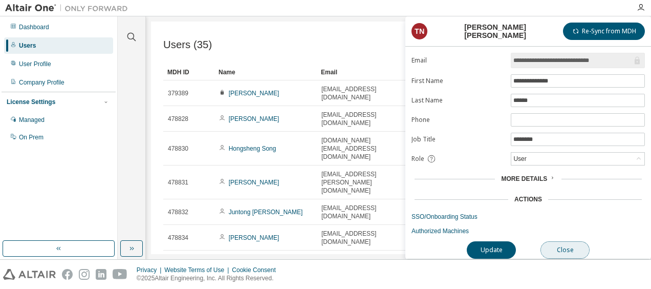
click at [570, 244] on button "Close" at bounding box center [565, 249] width 49 height 17
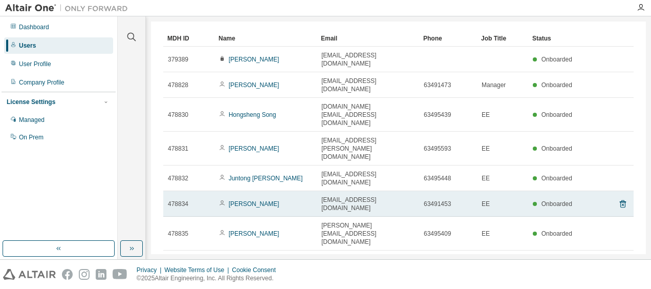
scroll to position [48, 0]
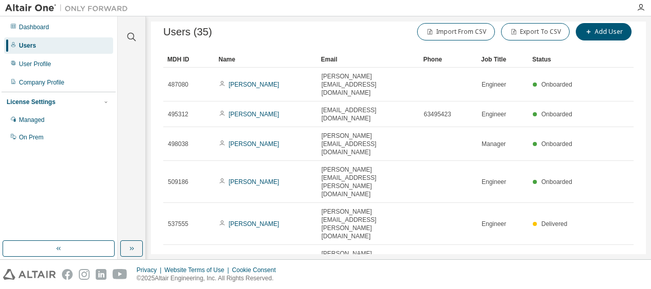
scroll to position [0, 0]
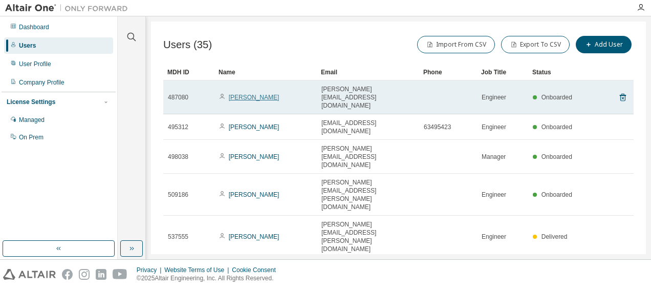
click at [253, 94] on link "[PERSON_NAME]" at bounding box center [254, 97] width 51 height 7
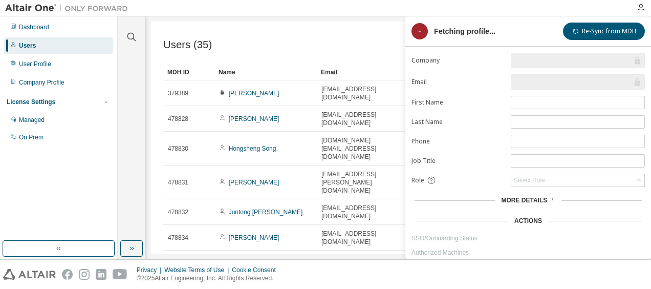
scroll to position [23, 0]
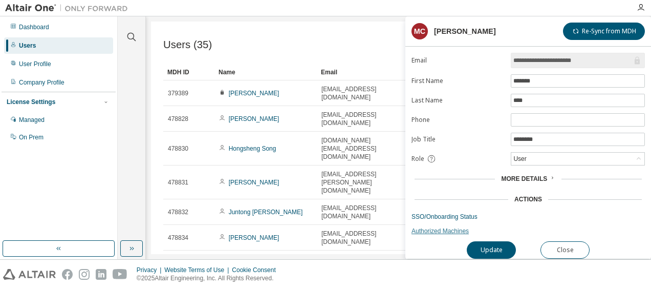
click at [427, 227] on link "Authorized Machines" at bounding box center [528, 231] width 233 height 8
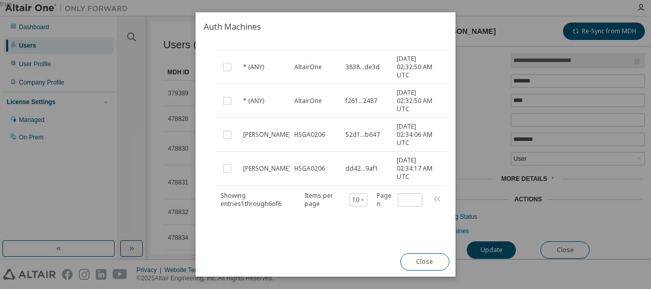
scroll to position [151, 0]
click at [414, 262] on button "Close" at bounding box center [424, 261] width 49 height 17
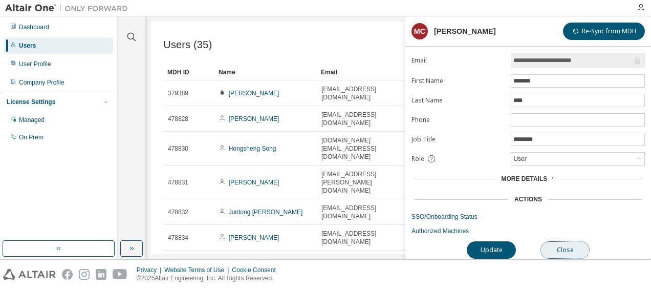
click at [555, 241] on button "Close" at bounding box center [565, 249] width 49 height 17
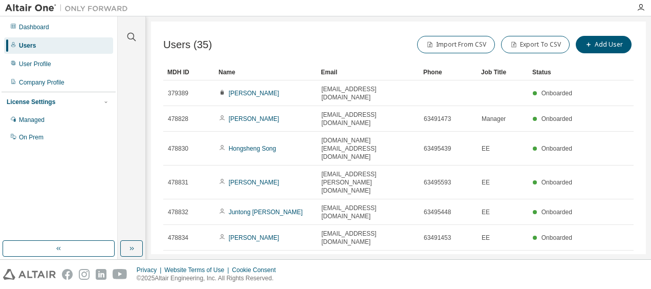
scroll to position [48, 0]
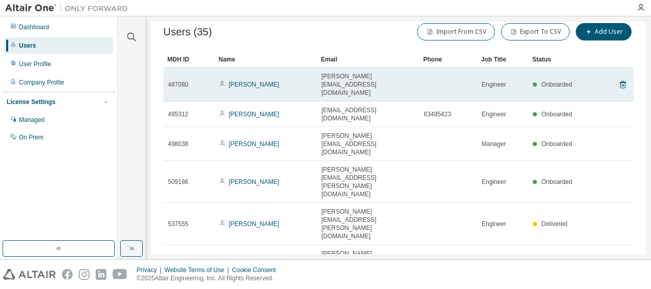
scroll to position [0, 0]
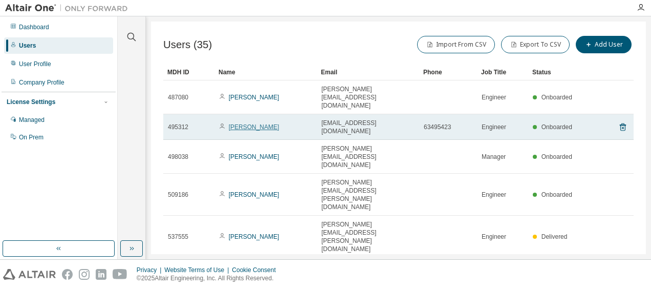
click at [243, 123] on link "[PERSON_NAME]" at bounding box center [254, 126] width 51 height 7
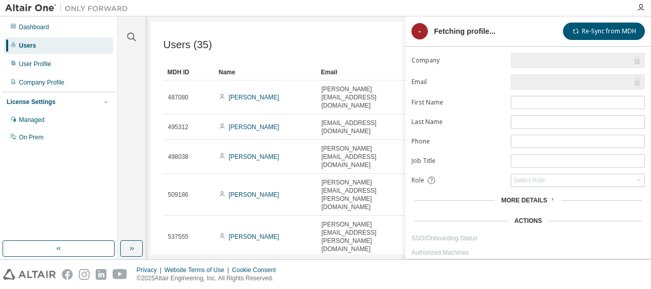
type input "*"
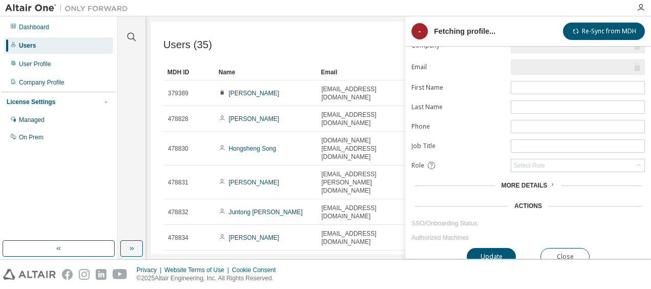
scroll to position [23, 0]
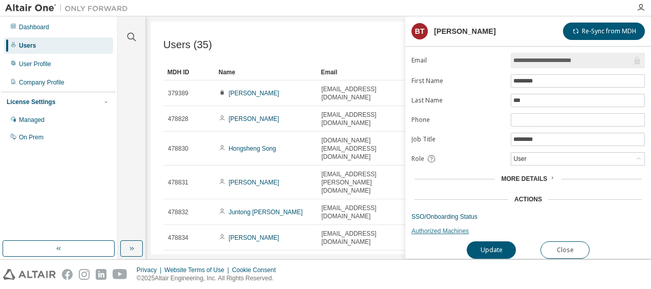
click at [445, 228] on link "Authorized Machines" at bounding box center [528, 231] width 233 height 8
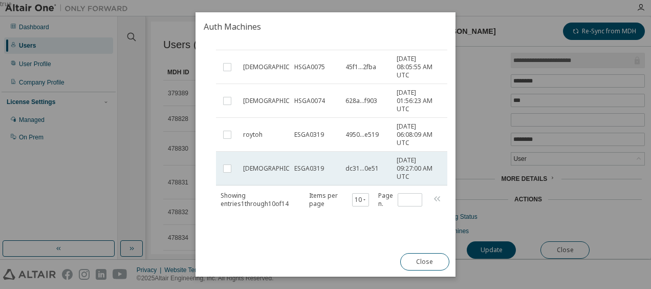
scroll to position [318, 0]
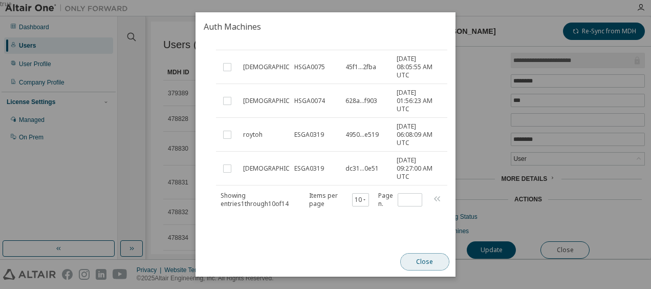
click at [429, 263] on button "Close" at bounding box center [424, 261] width 49 height 17
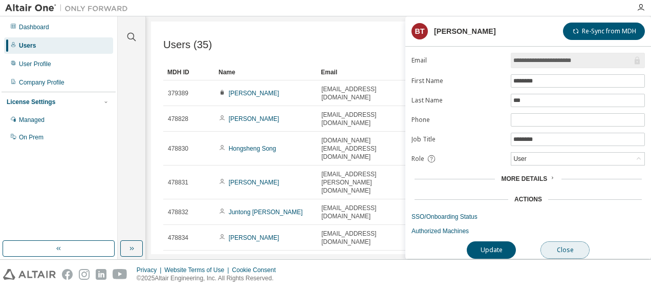
click at [571, 245] on button "Close" at bounding box center [565, 249] width 49 height 17
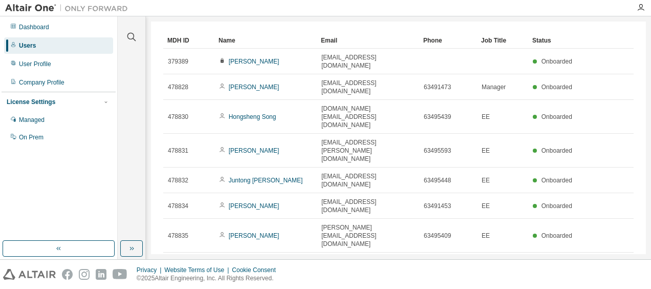
scroll to position [48, 0]
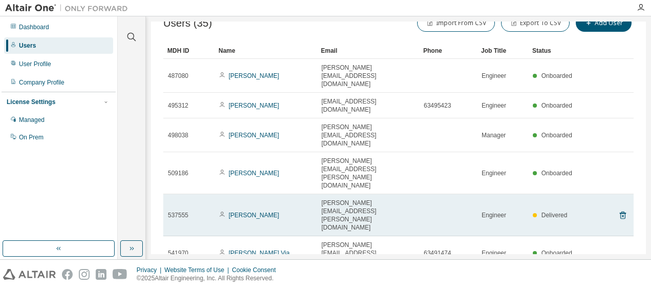
scroll to position [0, 0]
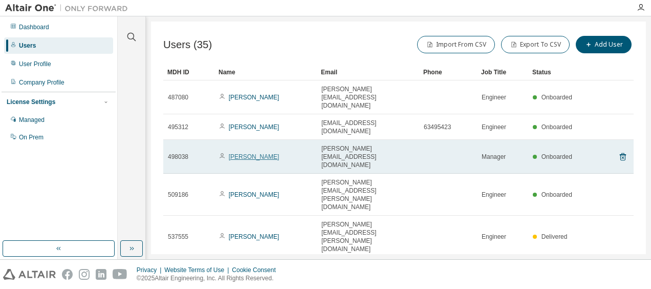
click at [247, 153] on link "[PERSON_NAME]" at bounding box center [254, 156] width 51 height 7
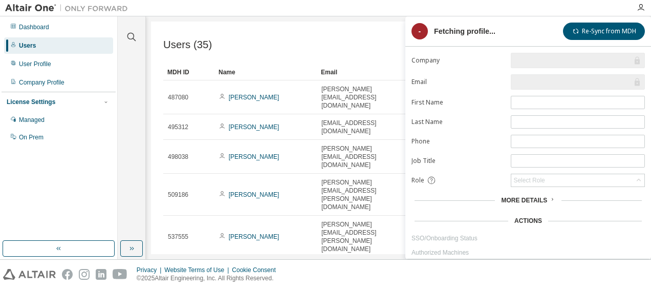
type input "*"
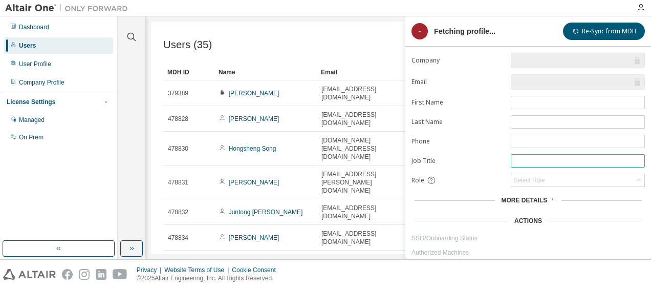
scroll to position [23, 0]
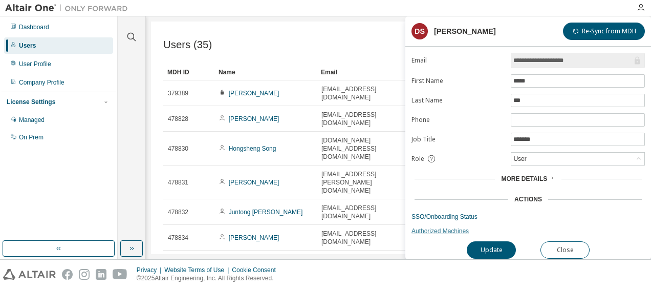
click at [445, 228] on link "Authorized Machines" at bounding box center [528, 231] width 233 height 8
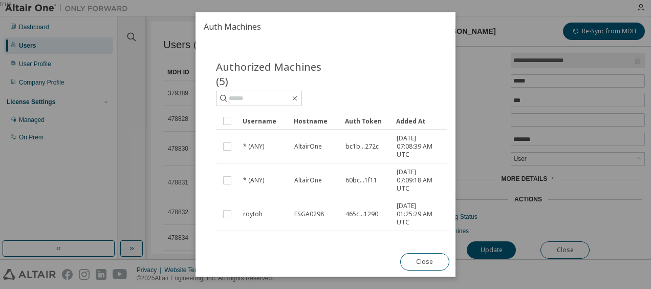
scroll to position [117, 0]
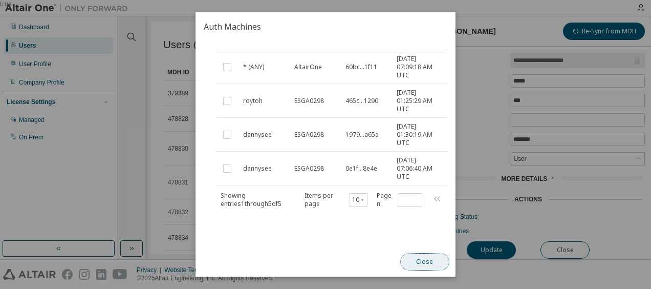
click at [421, 264] on button "Close" at bounding box center [424, 261] width 49 height 17
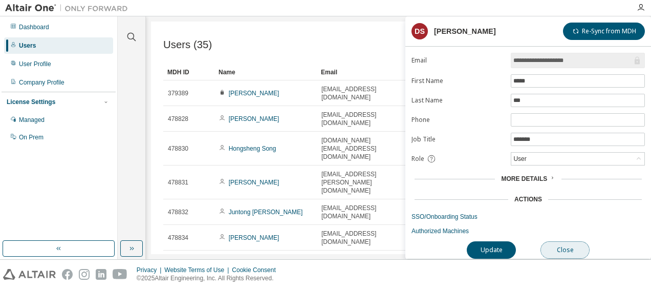
click at [577, 243] on button "Close" at bounding box center [565, 249] width 49 height 17
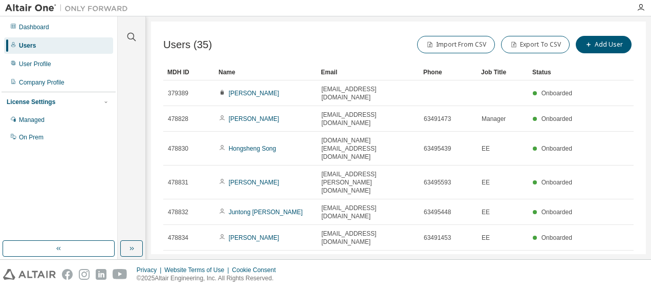
scroll to position [48, 0]
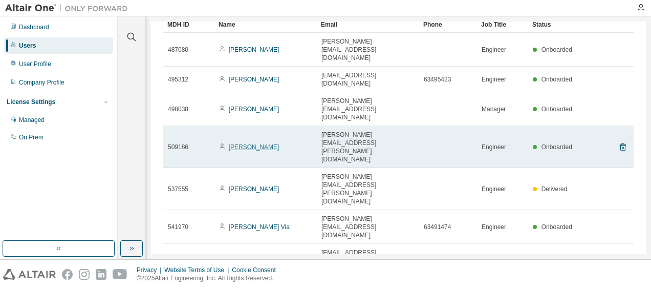
click at [253, 143] on link "[PERSON_NAME]" at bounding box center [254, 146] width 51 height 7
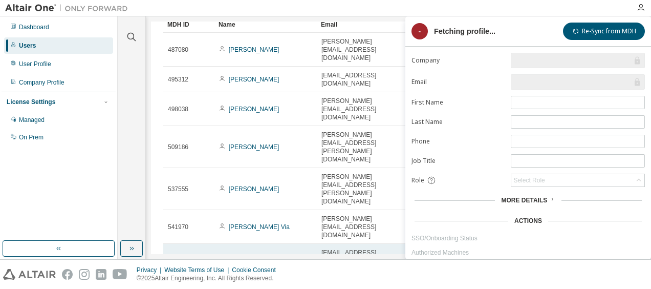
type input "*"
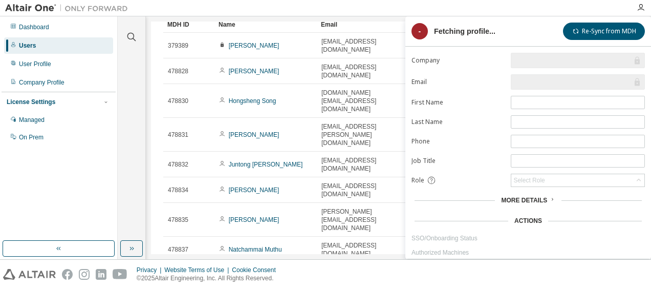
scroll to position [23, 0]
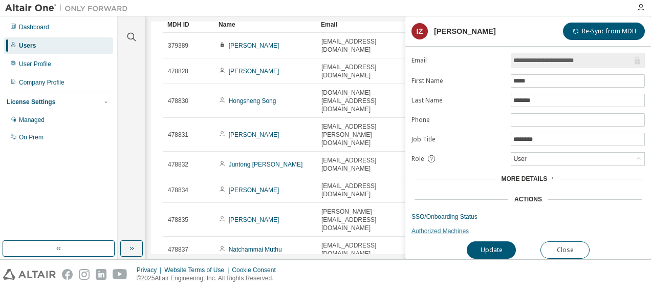
click at [439, 227] on link "Authorized Machines" at bounding box center [528, 231] width 233 height 8
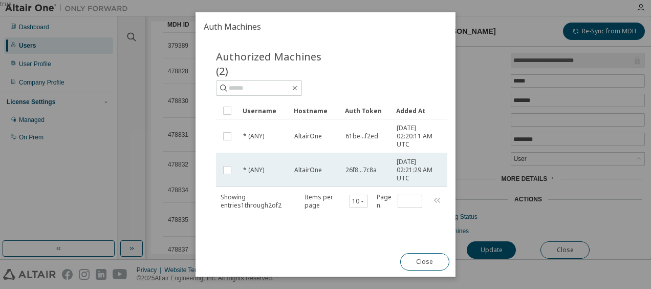
scroll to position [15, 0]
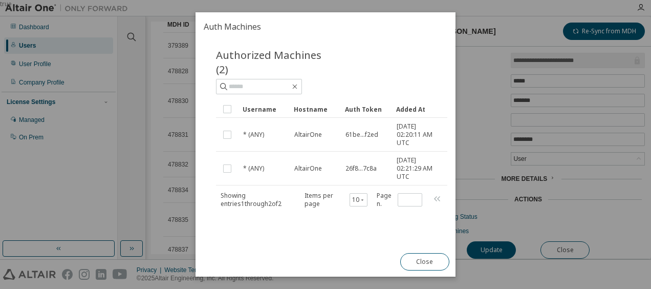
click at [433, 263] on button "Close" at bounding box center [424, 261] width 49 height 17
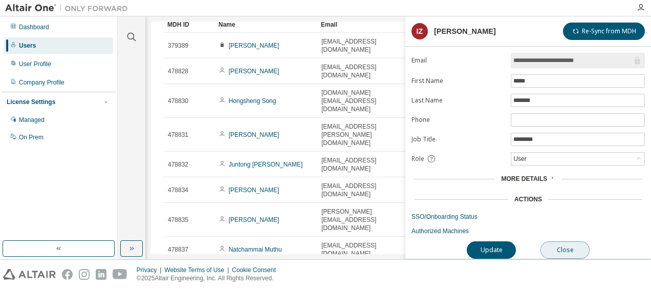
click at [567, 243] on button "Close" at bounding box center [565, 249] width 49 height 17
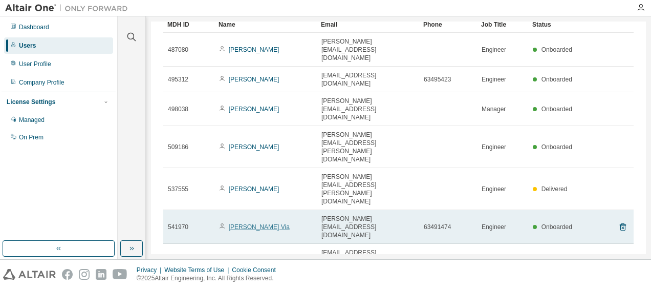
click at [254, 223] on link "[PERSON_NAME] Via" at bounding box center [259, 226] width 61 height 7
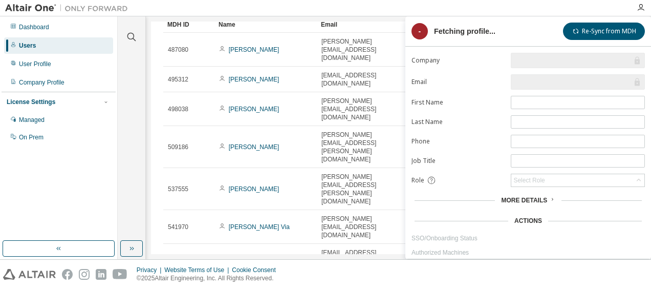
type input "*"
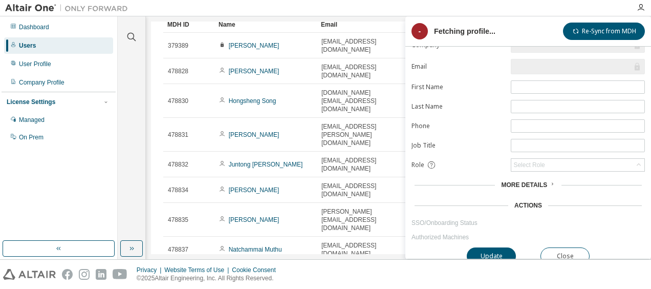
scroll to position [23, 0]
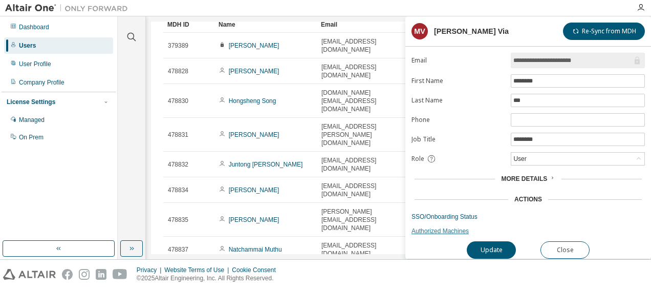
click at [439, 228] on link "Authorized Machines" at bounding box center [528, 231] width 233 height 8
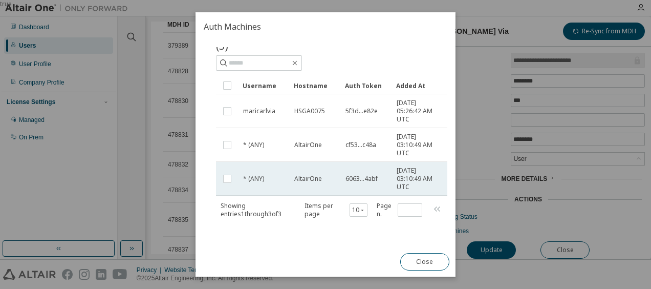
scroll to position [49, 0]
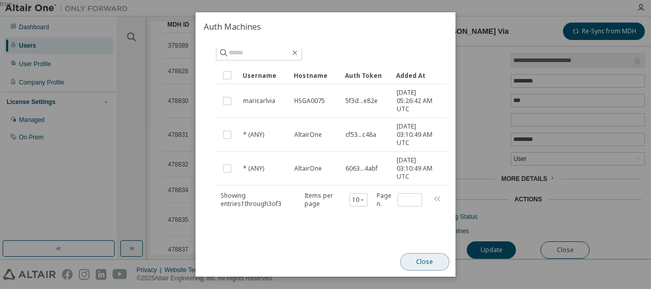
click at [425, 257] on button "Close" at bounding box center [424, 261] width 49 height 17
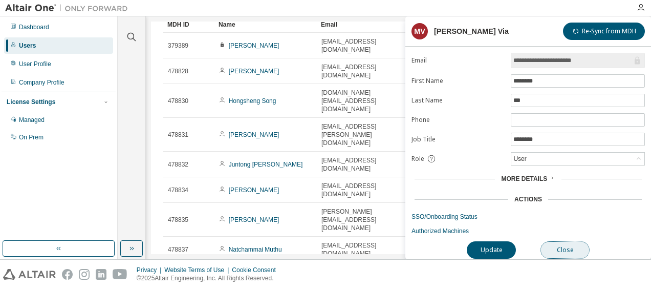
click at [564, 241] on button "Close" at bounding box center [565, 249] width 49 height 17
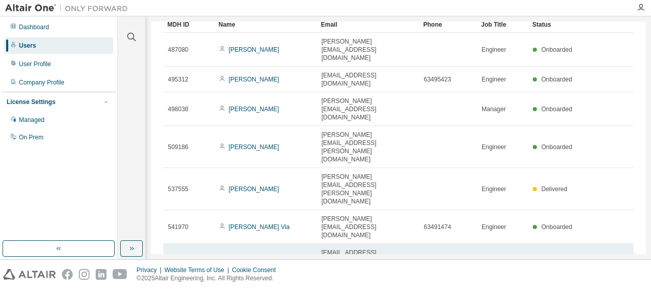
click at [244, 257] on link "[PERSON_NAME]" at bounding box center [254, 260] width 51 height 7
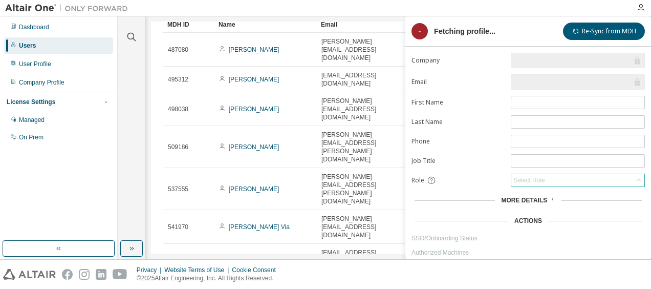
type input "*"
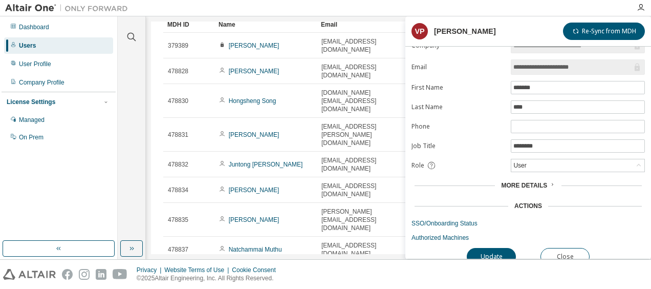
scroll to position [23, 0]
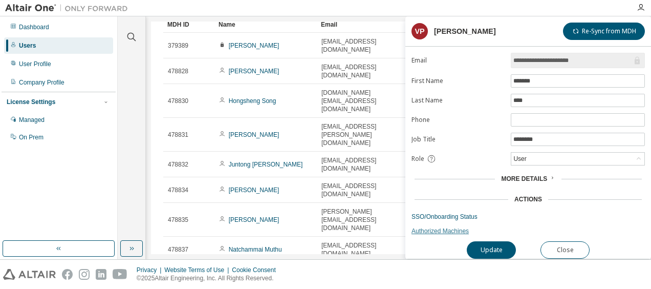
click at [429, 227] on link "Authorized Machines" at bounding box center [528, 231] width 233 height 8
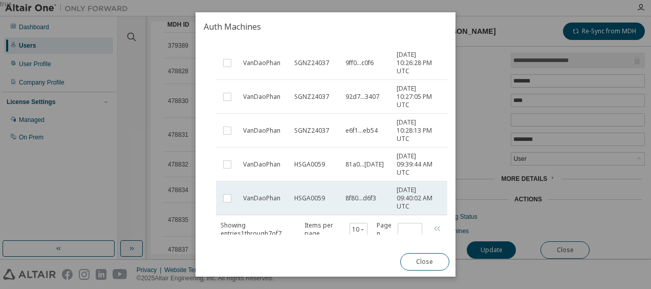
scroll to position [184, 0]
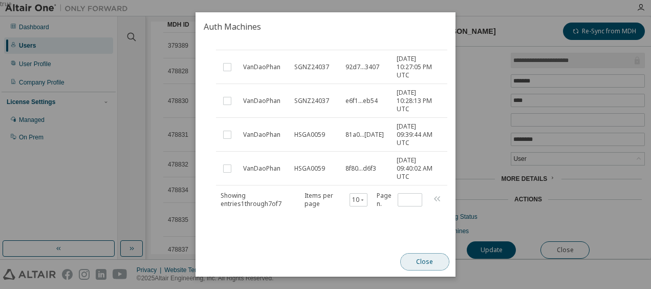
click at [430, 261] on button "Close" at bounding box center [424, 261] width 49 height 17
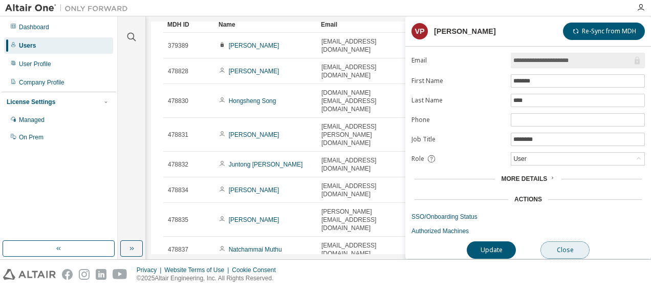
click at [567, 242] on button "Close" at bounding box center [565, 249] width 49 height 17
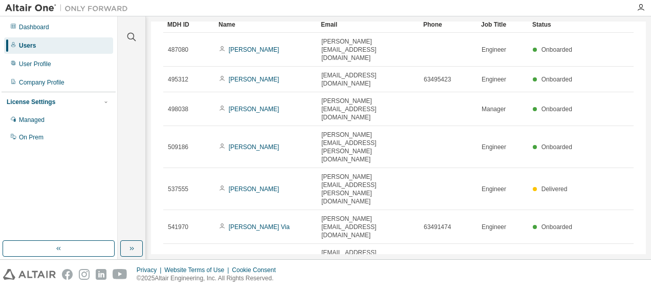
click at [277, 287] on link "Van [PERSON_NAME] [PERSON_NAME]" at bounding box center [255, 294] width 72 height 15
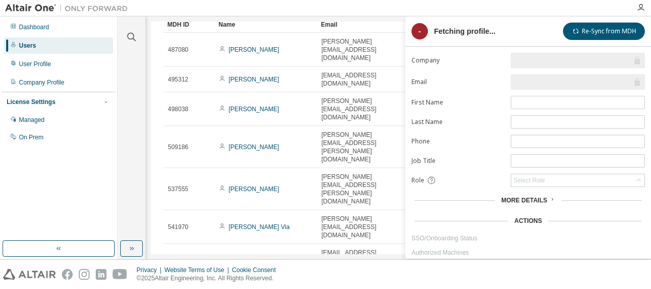
type input "*"
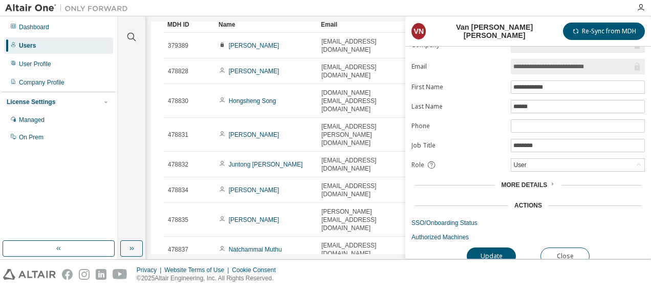
scroll to position [23, 0]
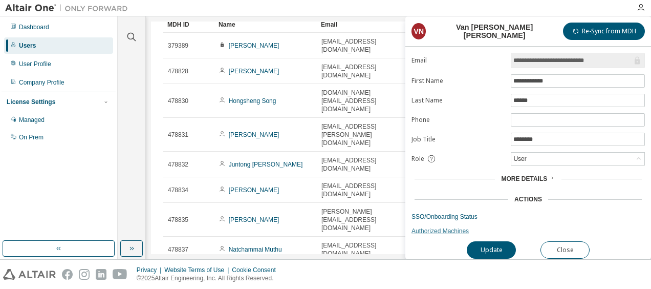
click at [441, 227] on link "Authorized Machines" at bounding box center [528, 231] width 233 height 8
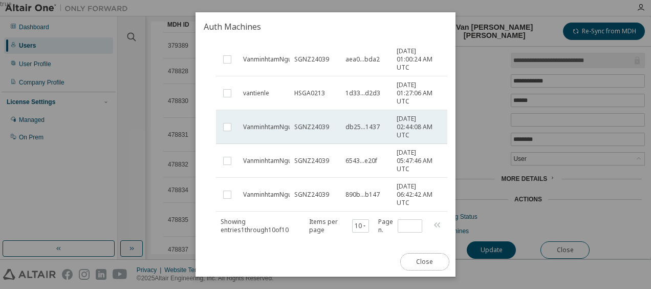
scroll to position [286, 0]
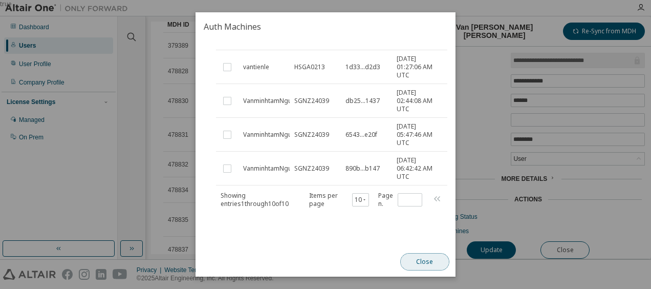
click at [426, 262] on button "Close" at bounding box center [424, 261] width 49 height 17
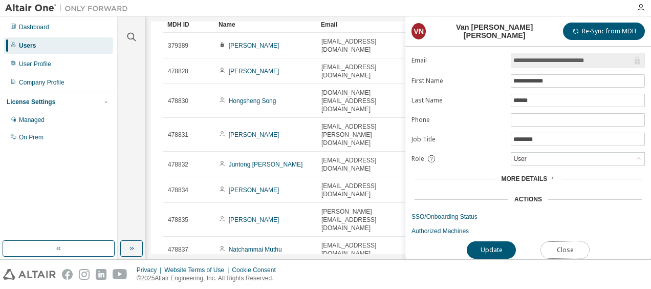
drag, startPoint x: 578, startPoint y: 247, endPoint x: 549, endPoint y: 237, distance: 30.3
click at [575, 245] on button "Close" at bounding box center [565, 249] width 49 height 17
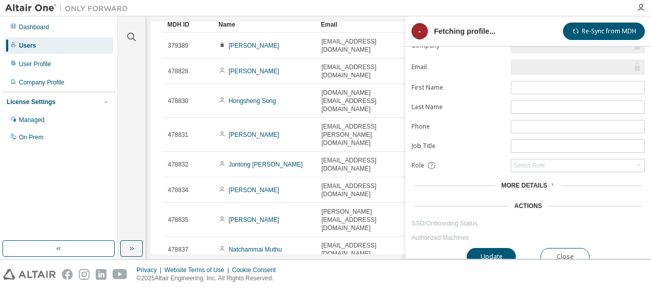
scroll to position [23, 0]
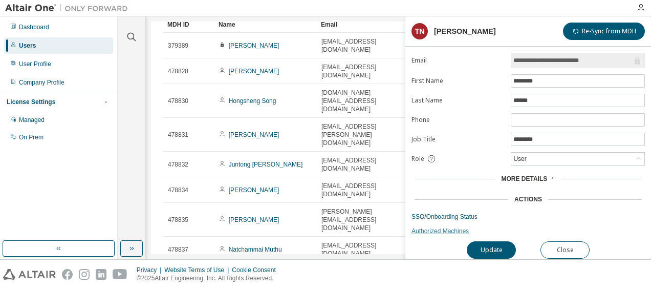
click at [441, 228] on link "Authorized Machines" at bounding box center [528, 231] width 233 height 8
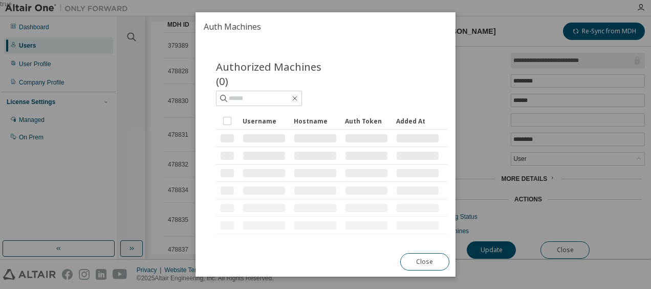
scroll to position [49, 0]
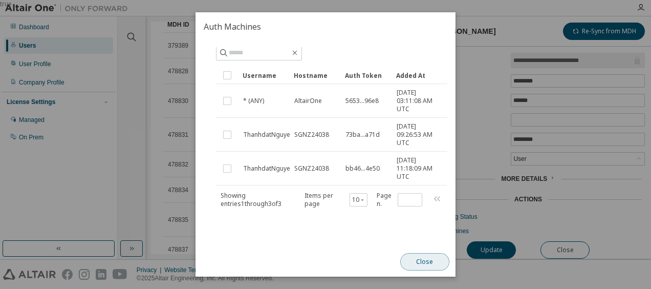
click at [423, 258] on button "Close" at bounding box center [424, 261] width 49 height 17
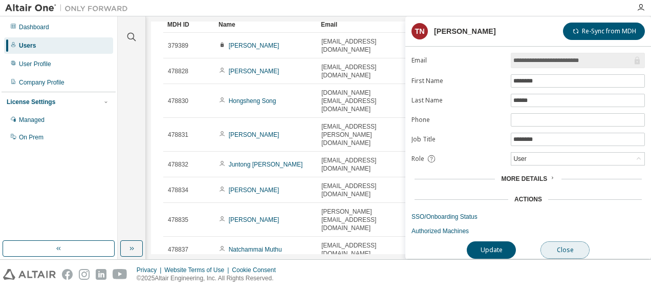
click at [556, 244] on button "Close" at bounding box center [565, 249] width 49 height 17
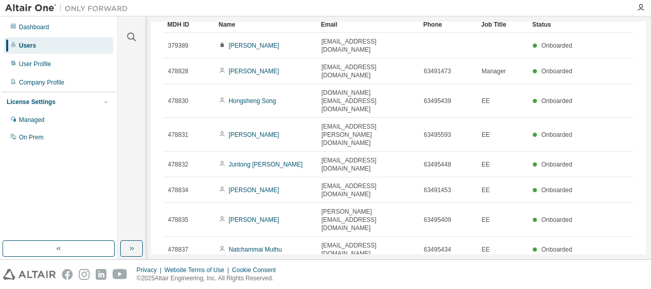
type input "*"
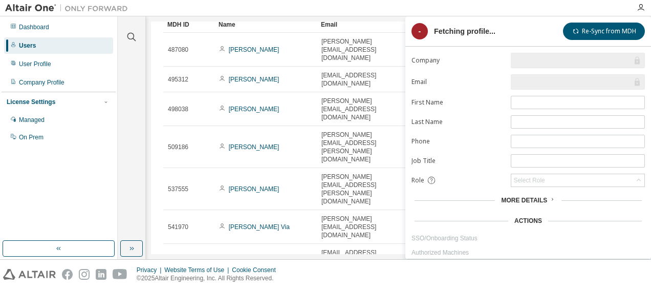
type input "*"
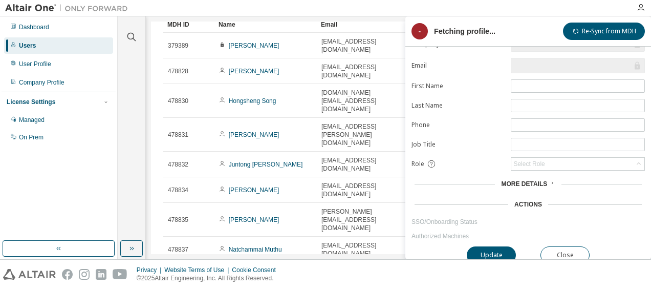
scroll to position [23, 0]
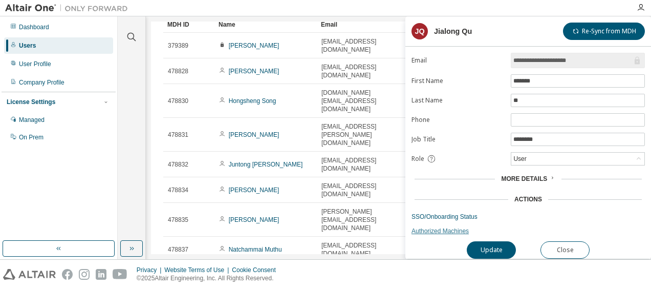
click at [438, 227] on link "Authorized Machines" at bounding box center [528, 231] width 233 height 8
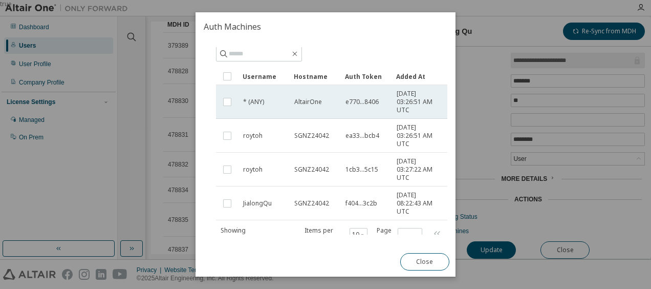
scroll to position [83, 0]
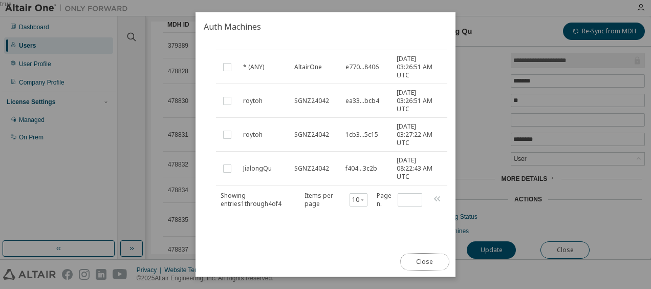
click at [423, 263] on button "Close" at bounding box center [424, 261] width 49 height 17
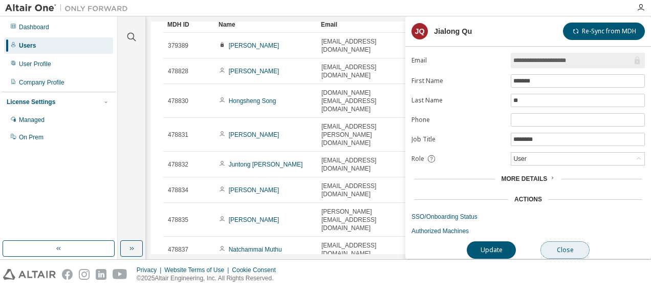
click at [571, 241] on button "Close" at bounding box center [565, 249] width 49 height 17
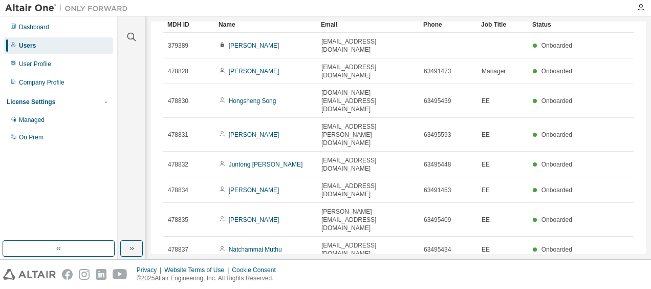
type input "*"
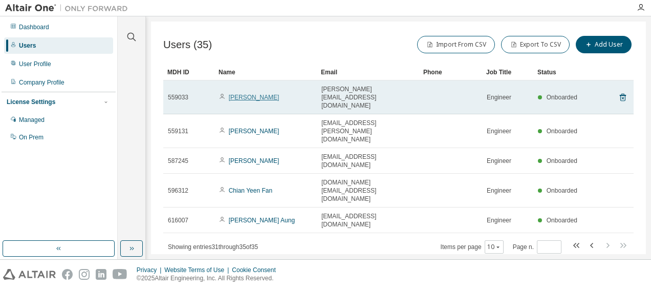
click at [250, 94] on link "[PERSON_NAME]" at bounding box center [254, 97] width 51 height 7
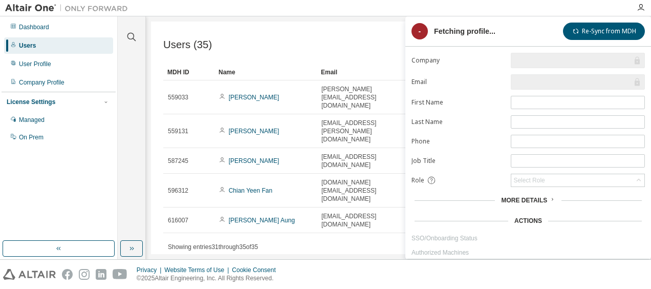
type input "*"
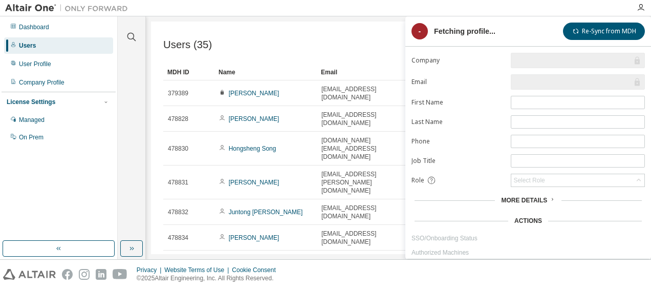
scroll to position [23, 0]
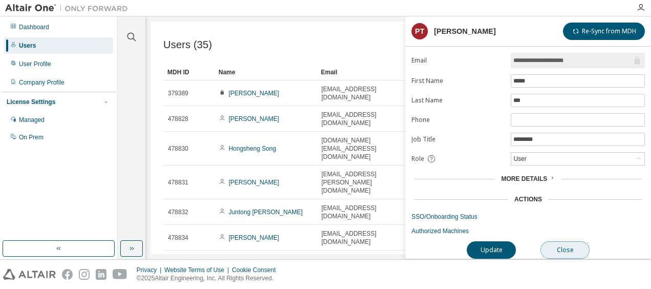
click at [569, 243] on button "Close" at bounding box center [565, 249] width 49 height 17
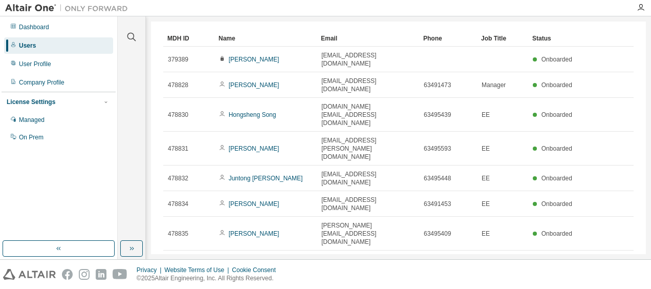
scroll to position [48, 0]
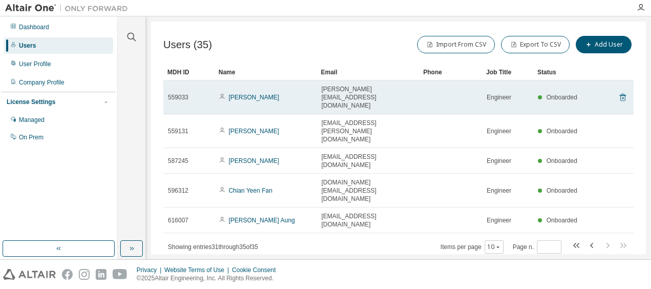
click at [622, 91] on icon at bounding box center [623, 97] width 9 height 12
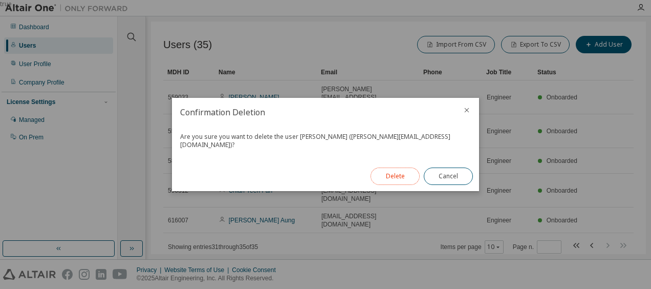
click at [391, 175] on button "Delete" at bounding box center [395, 175] width 49 height 17
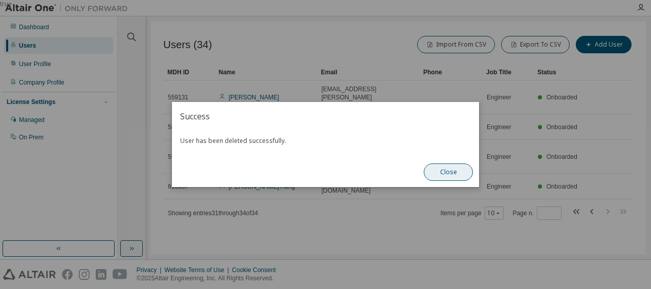
click at [443, 172] on button "Close" at bounding box center [448, 171] width 49 height 17
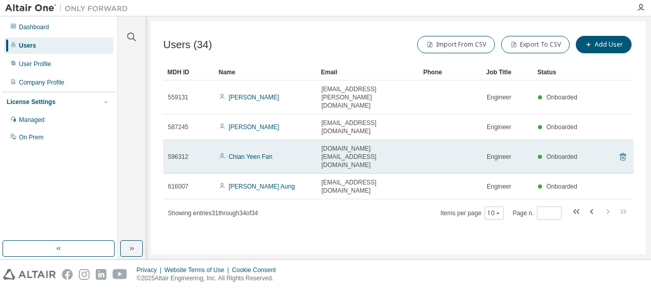
click at [624, 153] on icon at bounding box center [623, 157] width 6 height 8
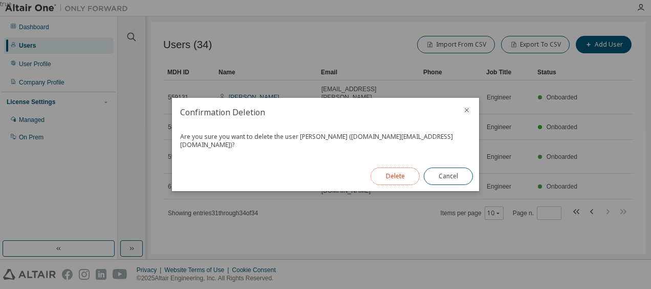
click at [400, 173] on button "Delete" at bounding box center [395, 175] width 49 height 17
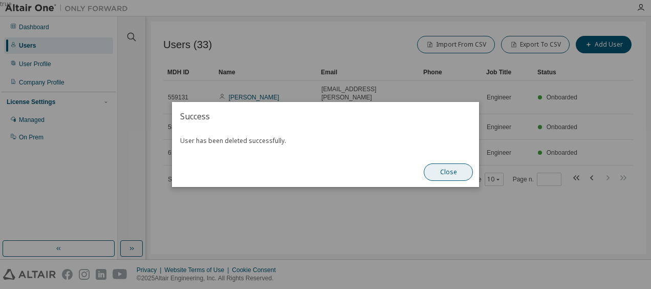
click at [437, 177] on button "Close" at bounding box center [448, 171] width 49 height 17
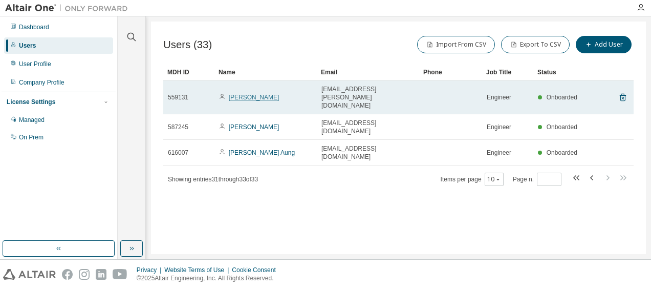
click at [268, 94] on link "[PERSON_NAME]" at bounding box center [254, 97] width 51 height 7
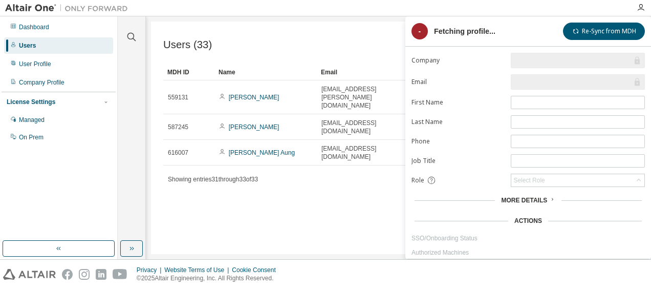
type input "*"
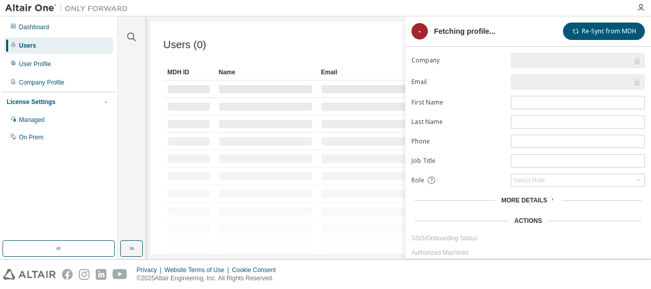
scroll to position [23, 0]
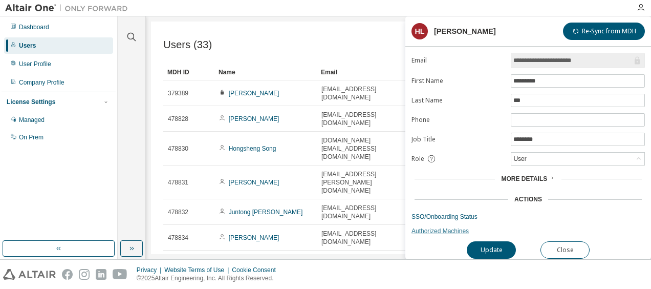
click at [426, 227] on link "Authorized Machines" at bounding box center [528, 231] width 233 height 8
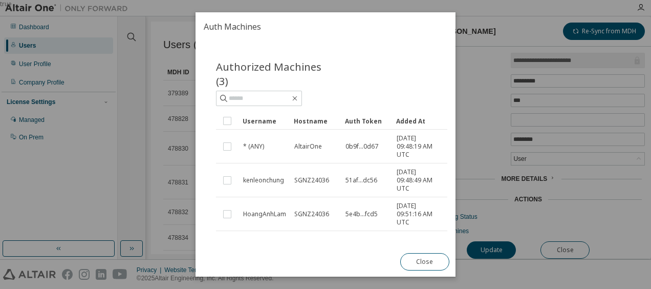
scroll to position [49, 0]
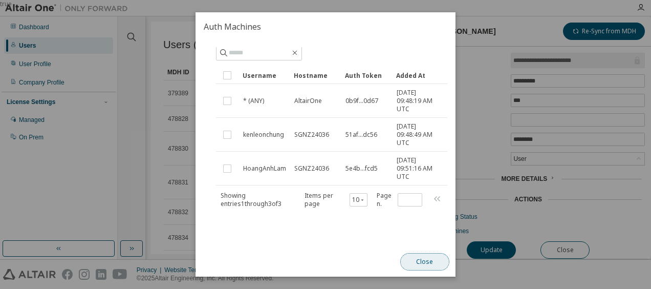
click at [419, 257] on button "Close" at bounding box center [424, 261] width 49 height 17
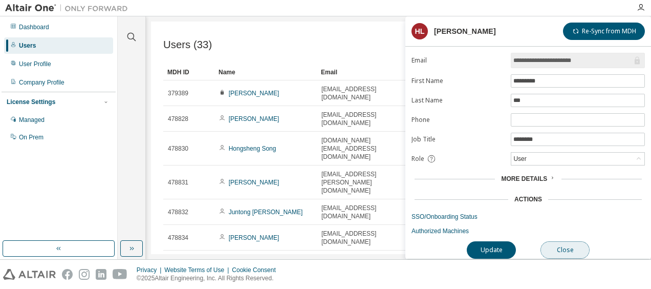
click at [560, 246] on button "Close" at bounding box center [565, 249] width 49 height 17
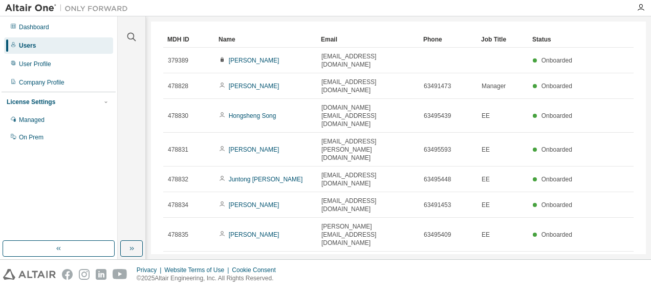
scroll to position [48, 0]
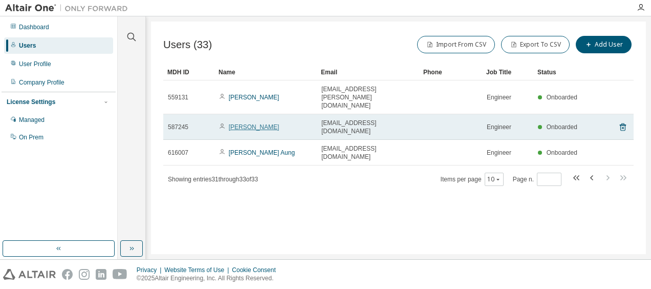
click at [241, 123] on link "[PERSON_NAME]" at bounding box center [254, 126] width 51 height 7
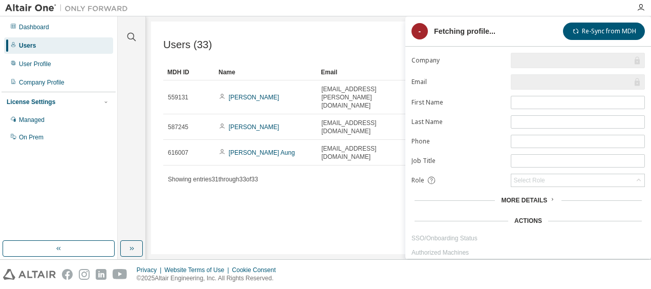
type input "*"
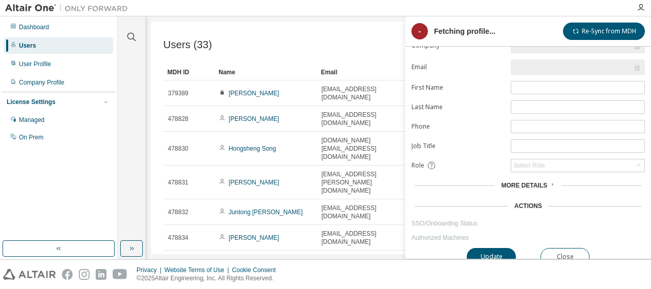
scroll to position [23, 0]
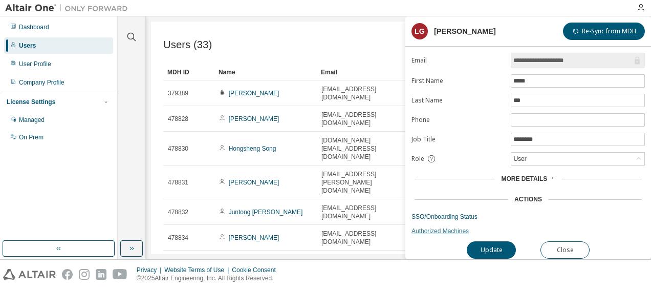
click at [438, 228] on link "Authorized Machines" at bounding box center [528, 231] width 233 height 8
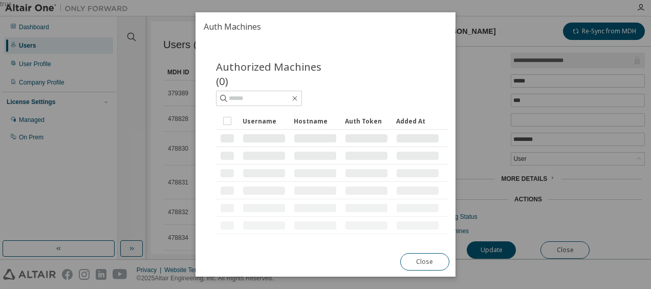
scroll to position [32, 0]
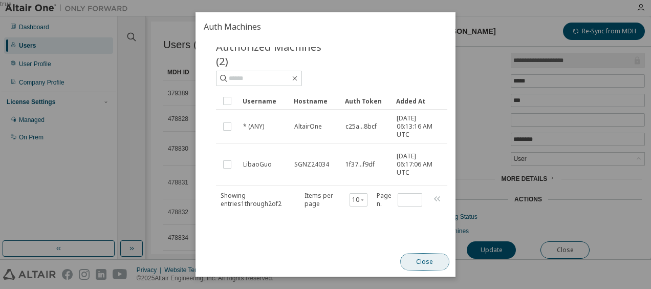
click at [410, 260] on button "Close" at bounding box center [424, 261] width 49 height 17
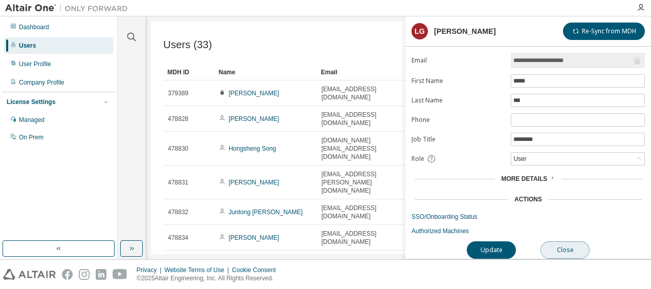
click at [560, 242] on button "Close" at bounding box center [565, 249] width 49 height 17
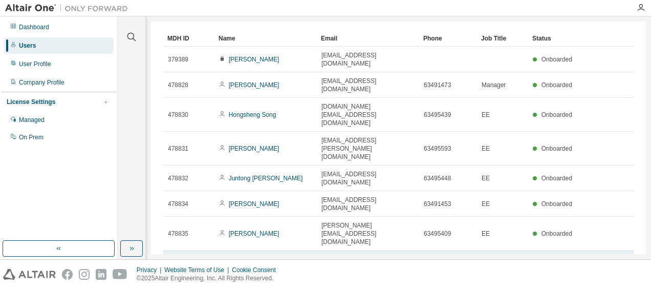
scroll to position [48, 0]
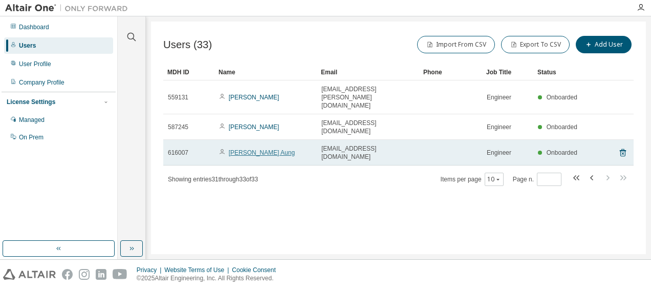
click at [266, 149] on link "[PERSON_NAME] Aung" at bounding box center [262, 152] width 66 height 7
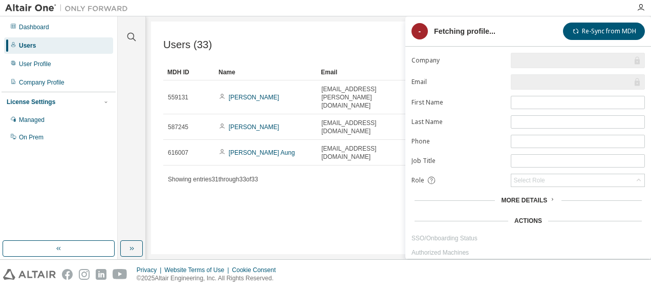
type input "*"
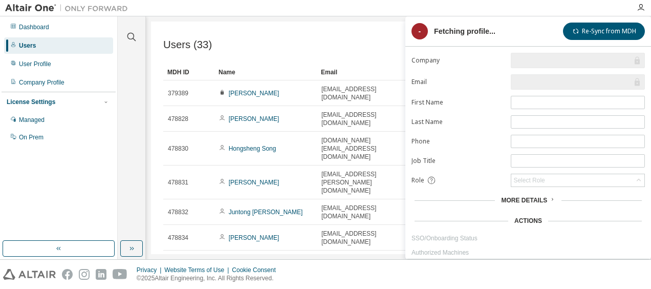
scroll to position [23, 0]
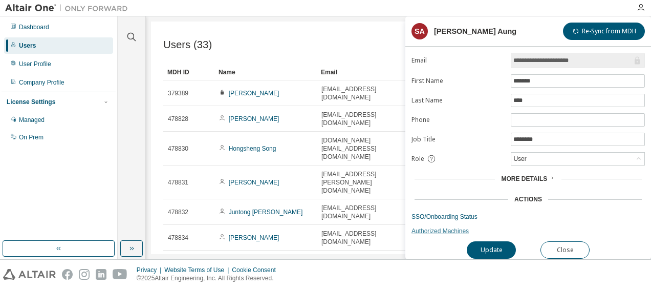
click at [436, 227] on link "Authorized Machines" at bounding box center [528, 231] width 233 height 8
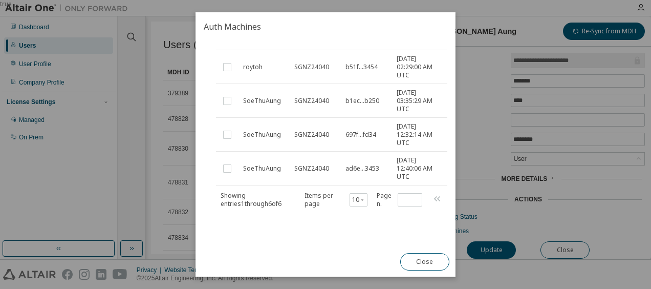
scroll to position [151, 0]
click at [431, 258] on button "Close" at bounding box center [424, 261] width 49 height 17
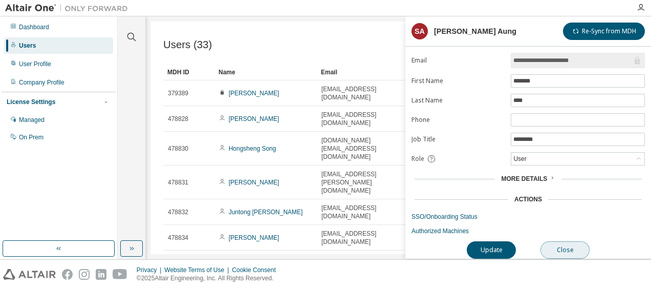
click at [559, 244] on button "Close" at bounding box center [565, 249] width 49 height 17
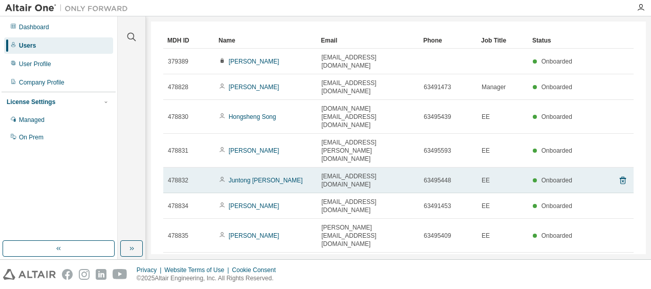
scroll to position [48, 0]
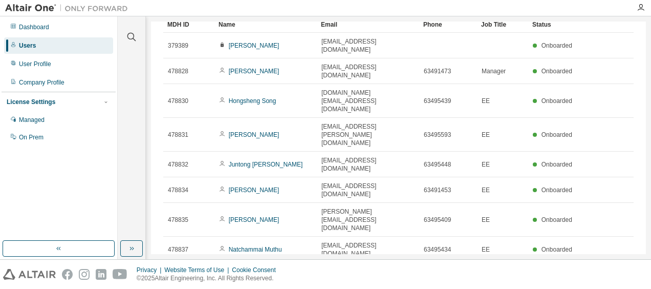
type input "*"
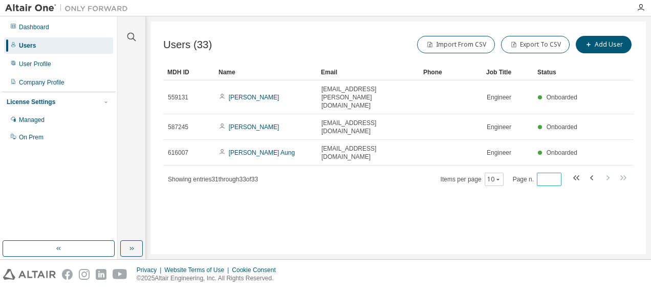
scroll to position [0, 0]
click at [546, 173] on span "*" at bounding box center [549, 179] width 25 height 13
click at [549, 175] on input "*" at bounding box center [549, 179] width 19 height 8
type input "*"
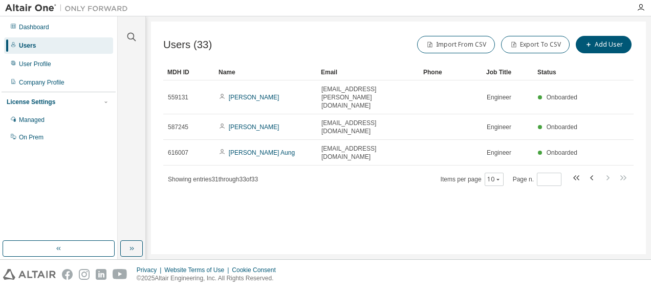
type input "*"
click at [463, 203] on div "Users (33) Import From CSV Export To CSV Add User Clear Load Save Save As Field…" at bounding box center [398, 138] width 495 height 232
